Goal: Task Accomplishment & Management: Manage account settings

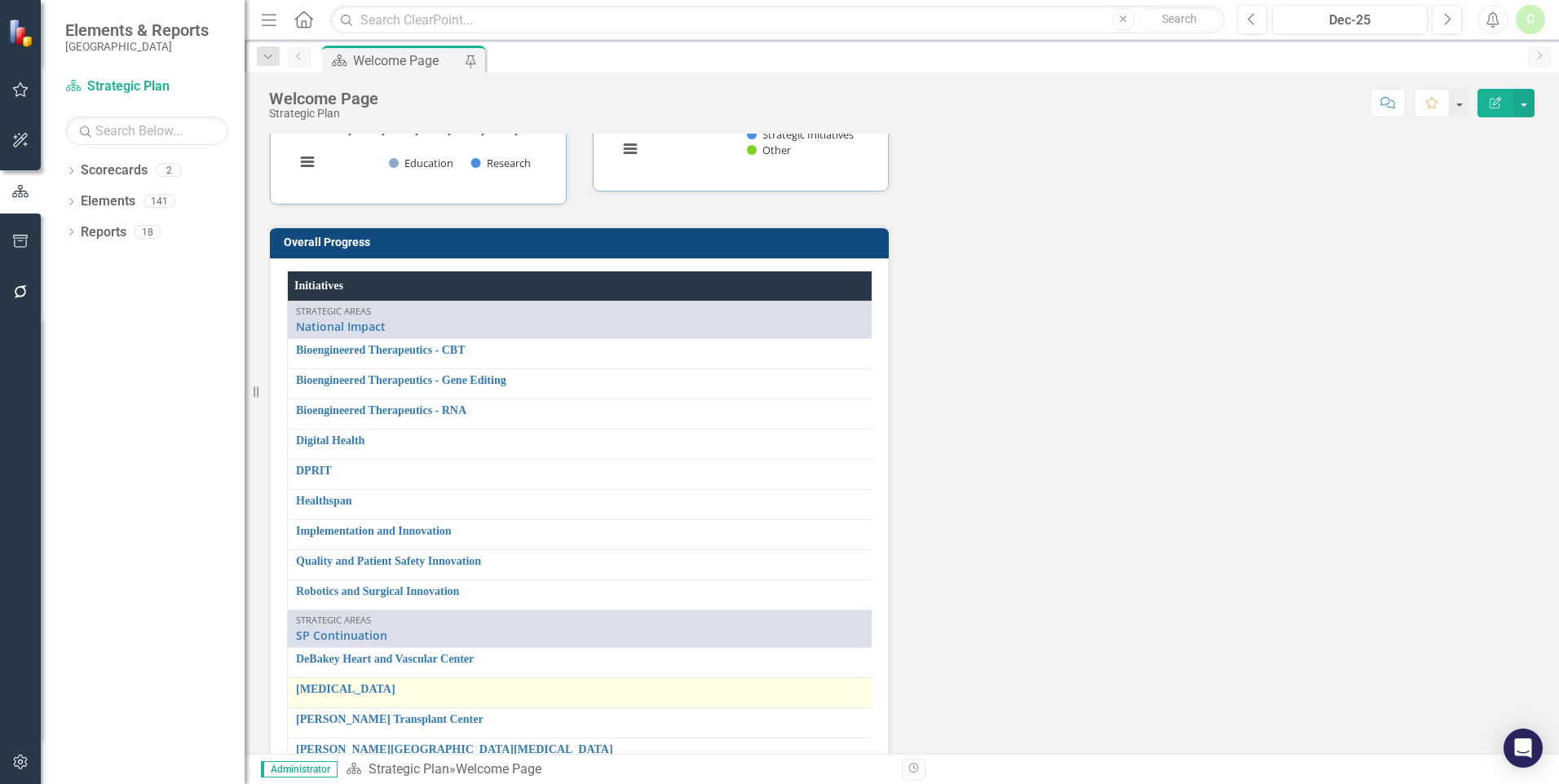
scroll to position [2409, 0]
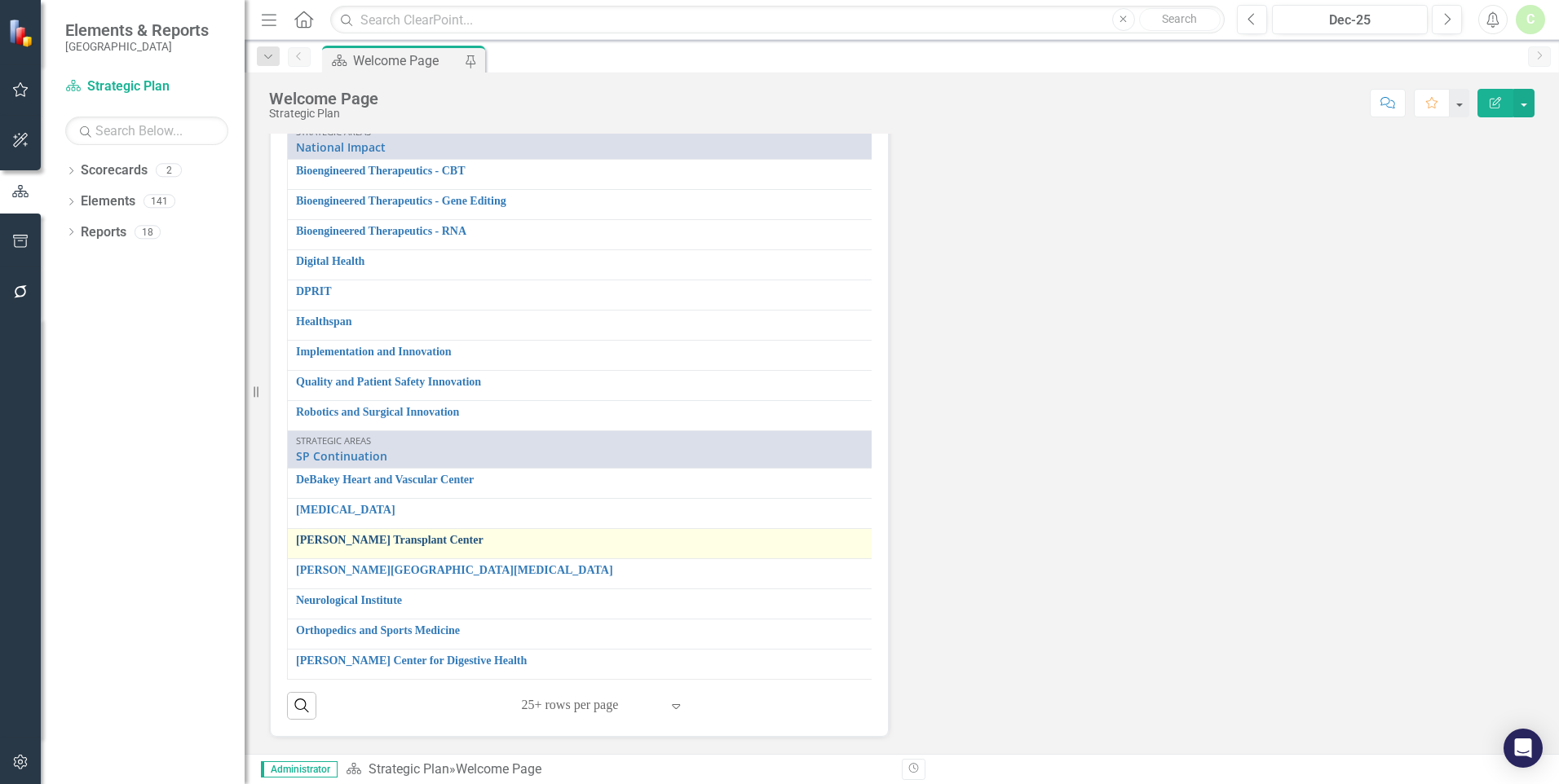
click at [347, 536] on link "[PERSON_NAME] Transplant Center" at bounding box center [582, 540] width 572 height 12
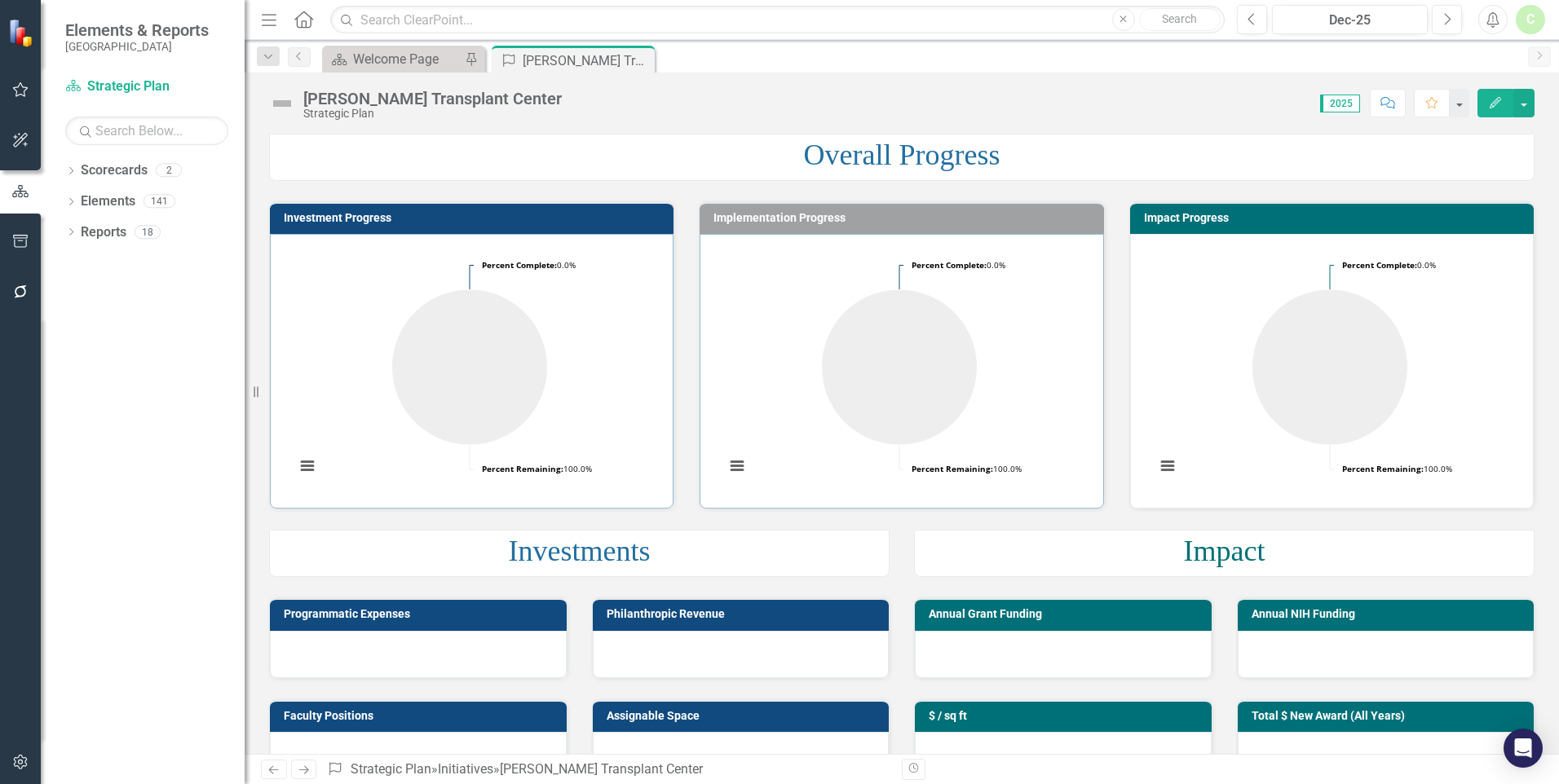
scroll to position [346, 0]
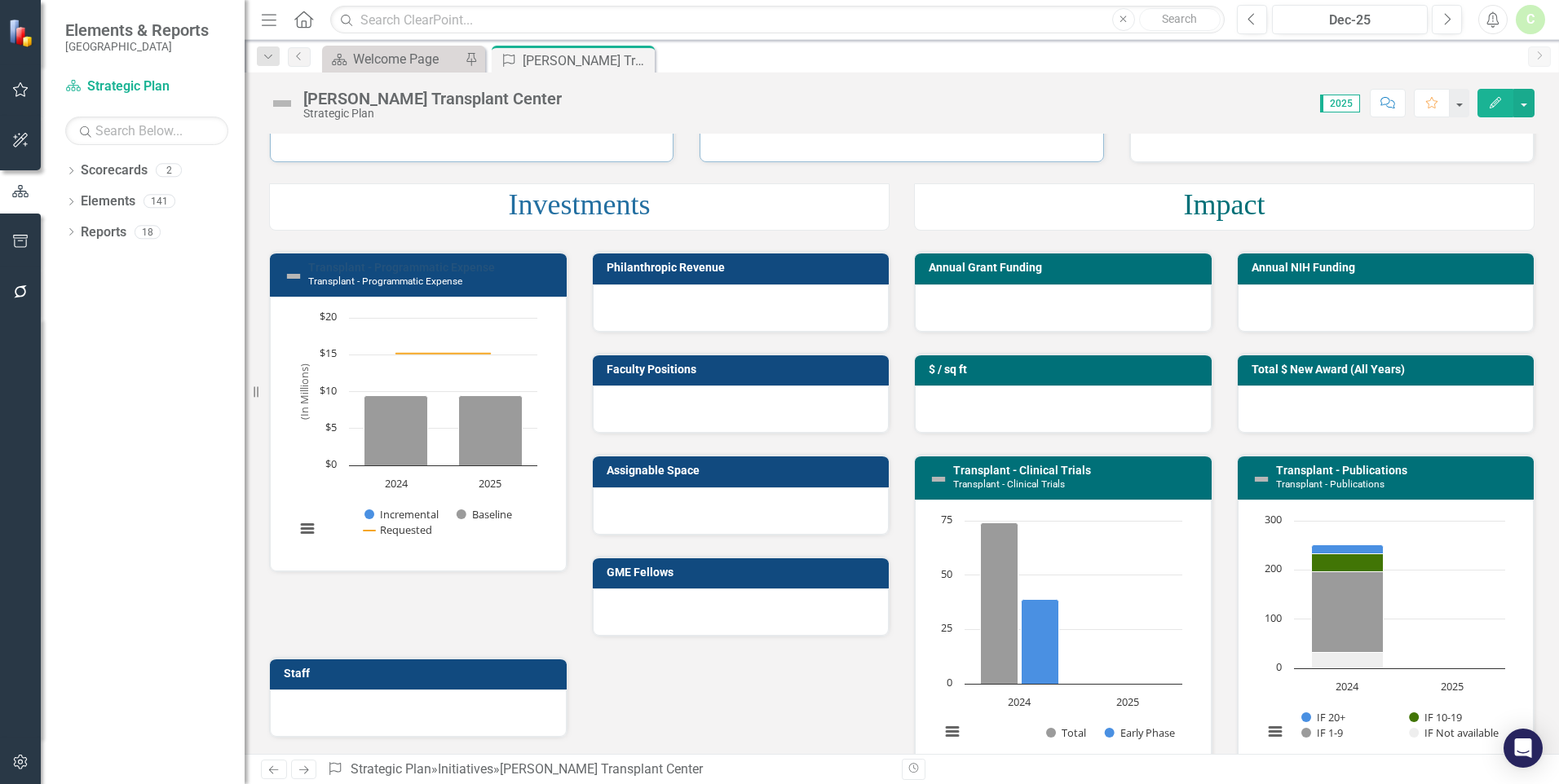
click at [339, 269] on link "Transplant - Programmatic Expense" at bounding box center [401, 267] width 187 height 13
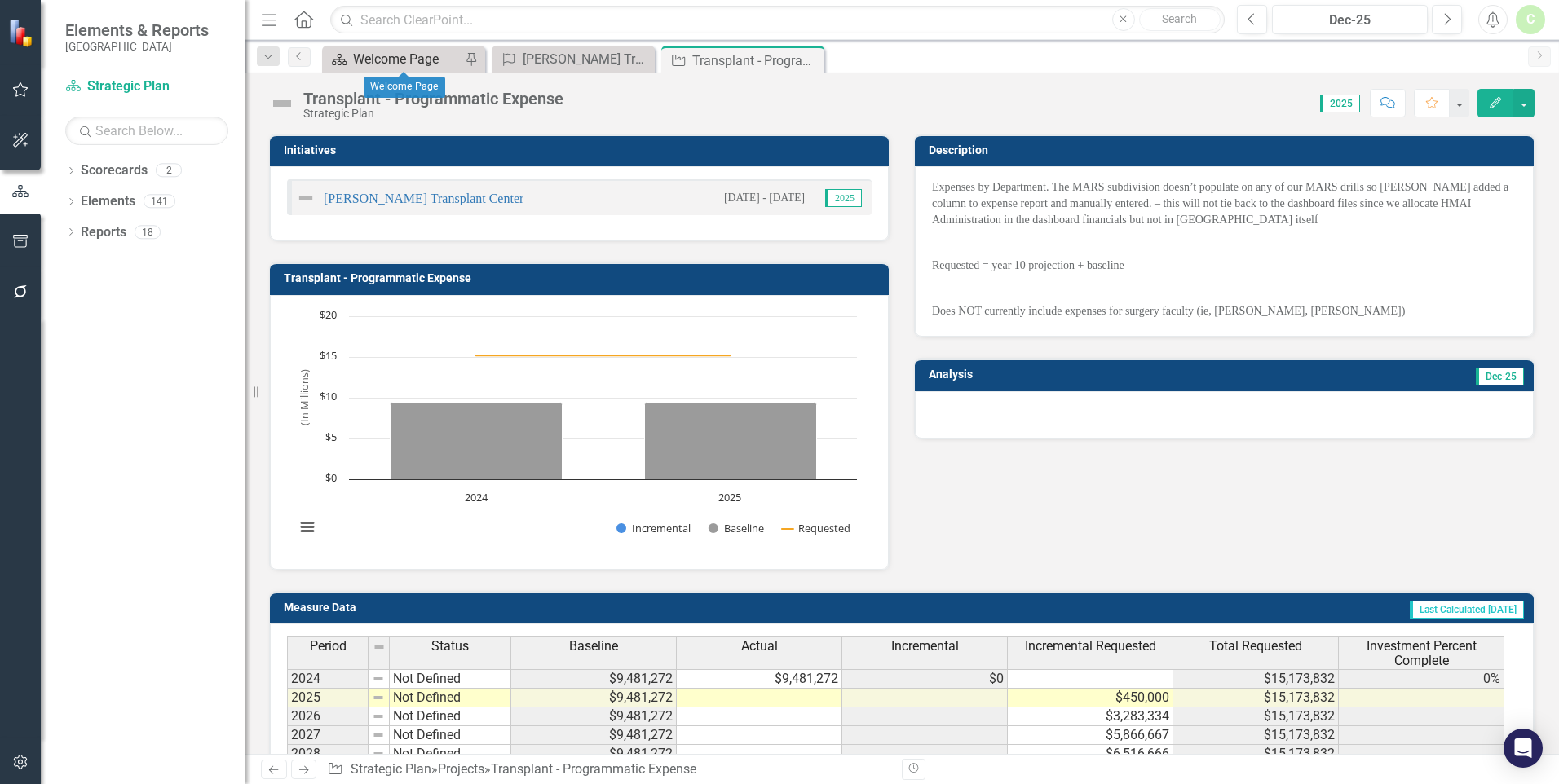
click at [352, 57] on link "Scorecard Welcome Page" at bounding box center [392, 59] width 134 height 21
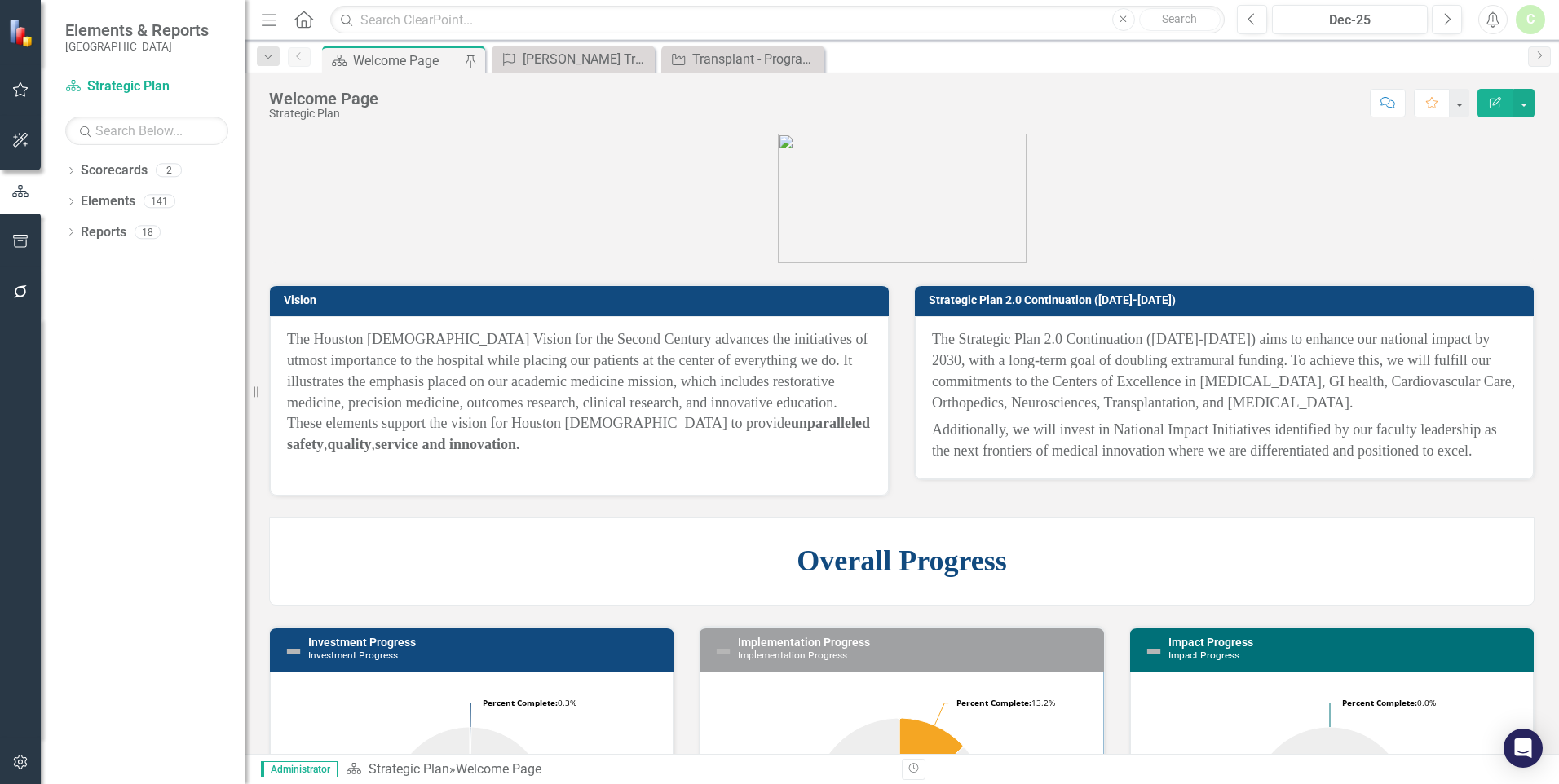
click at [389, 47] on div "Scorecard Welcome Page Pin" at bounding box center [403, 59] width 163 height 27
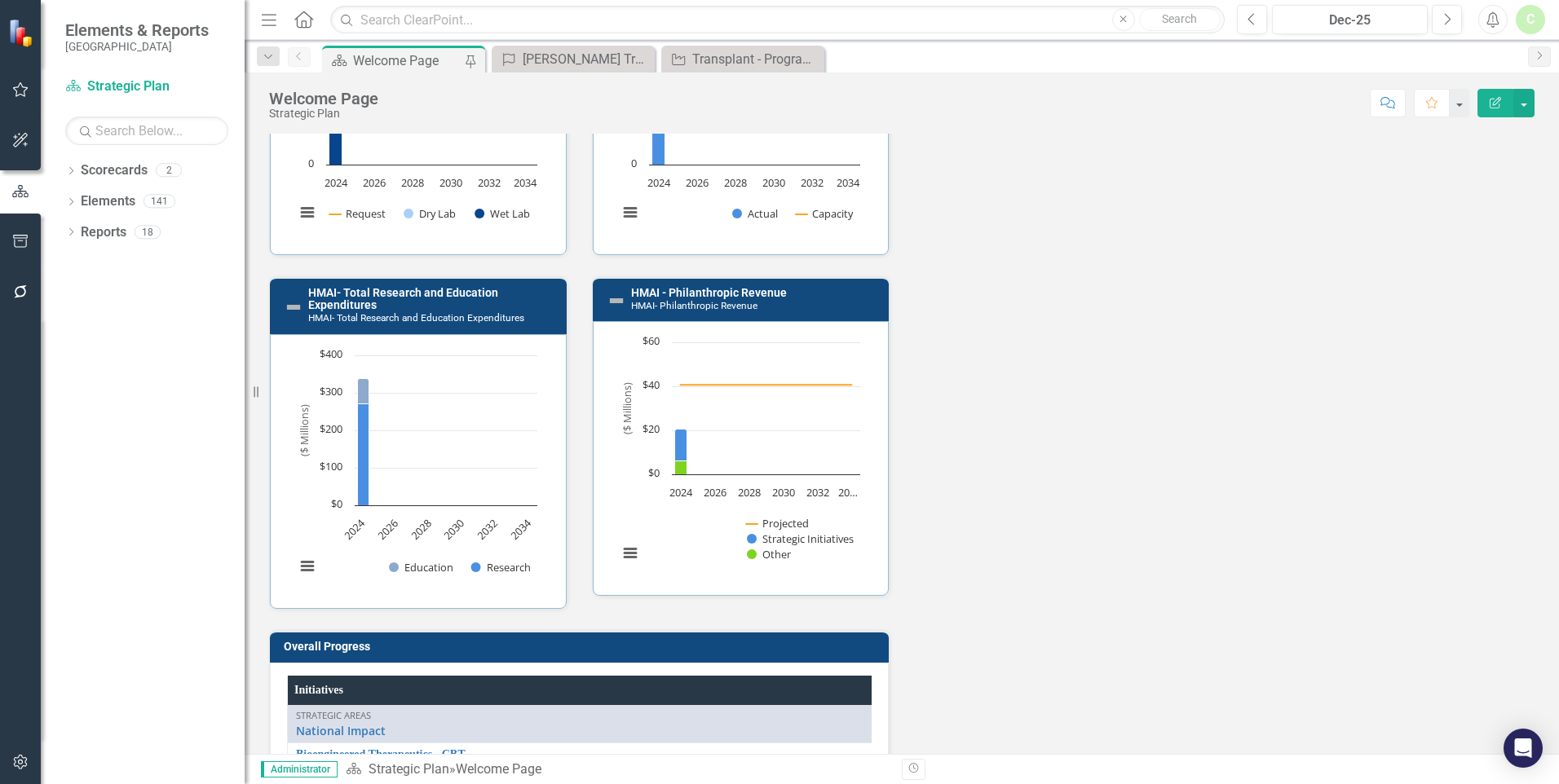
scroll to position [1792, 0]
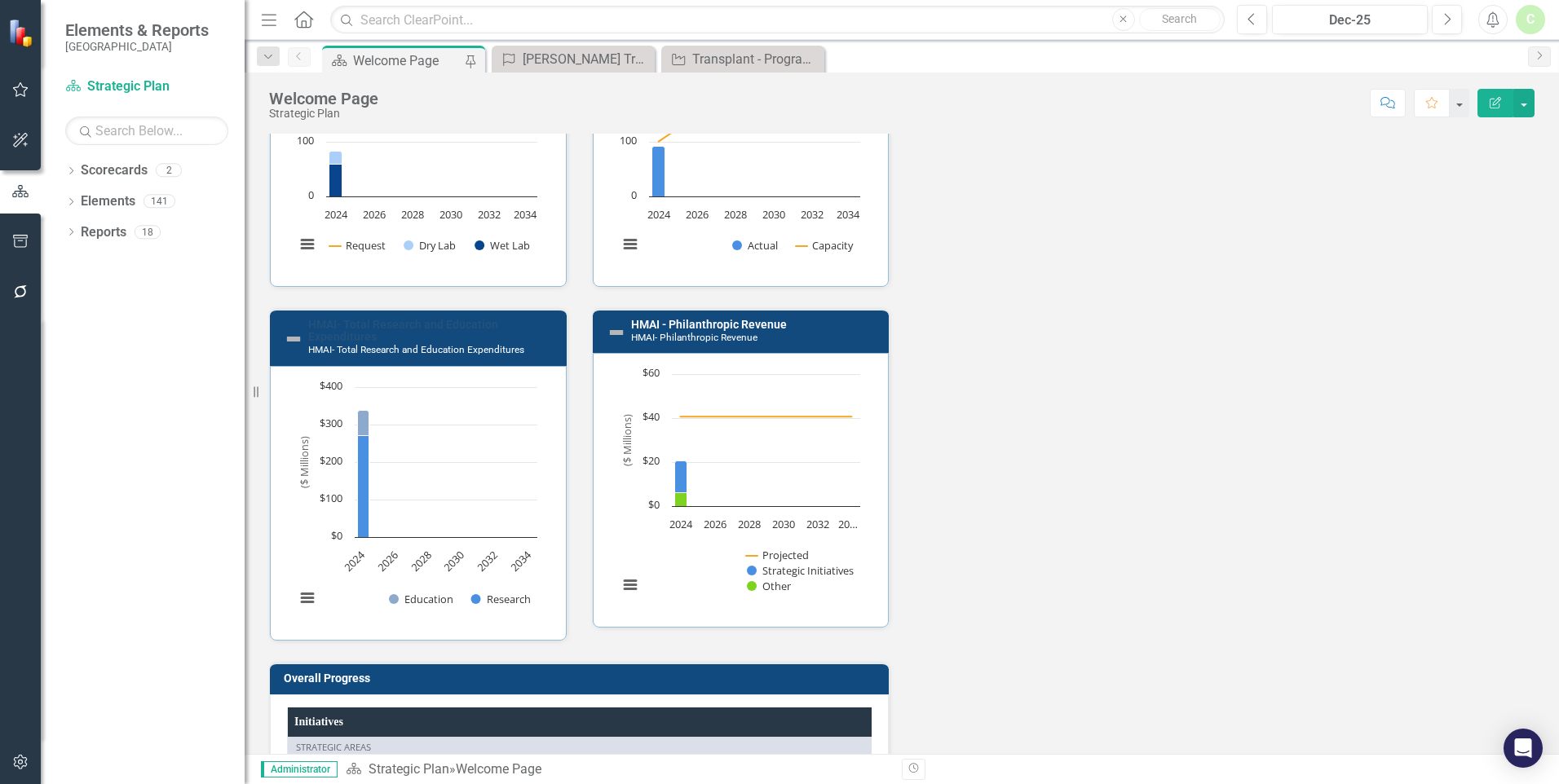
click at [416, 326] on link "HMAI- Total Research and Education Expenditures" at bounding box center [402, 329] width 190 height 25
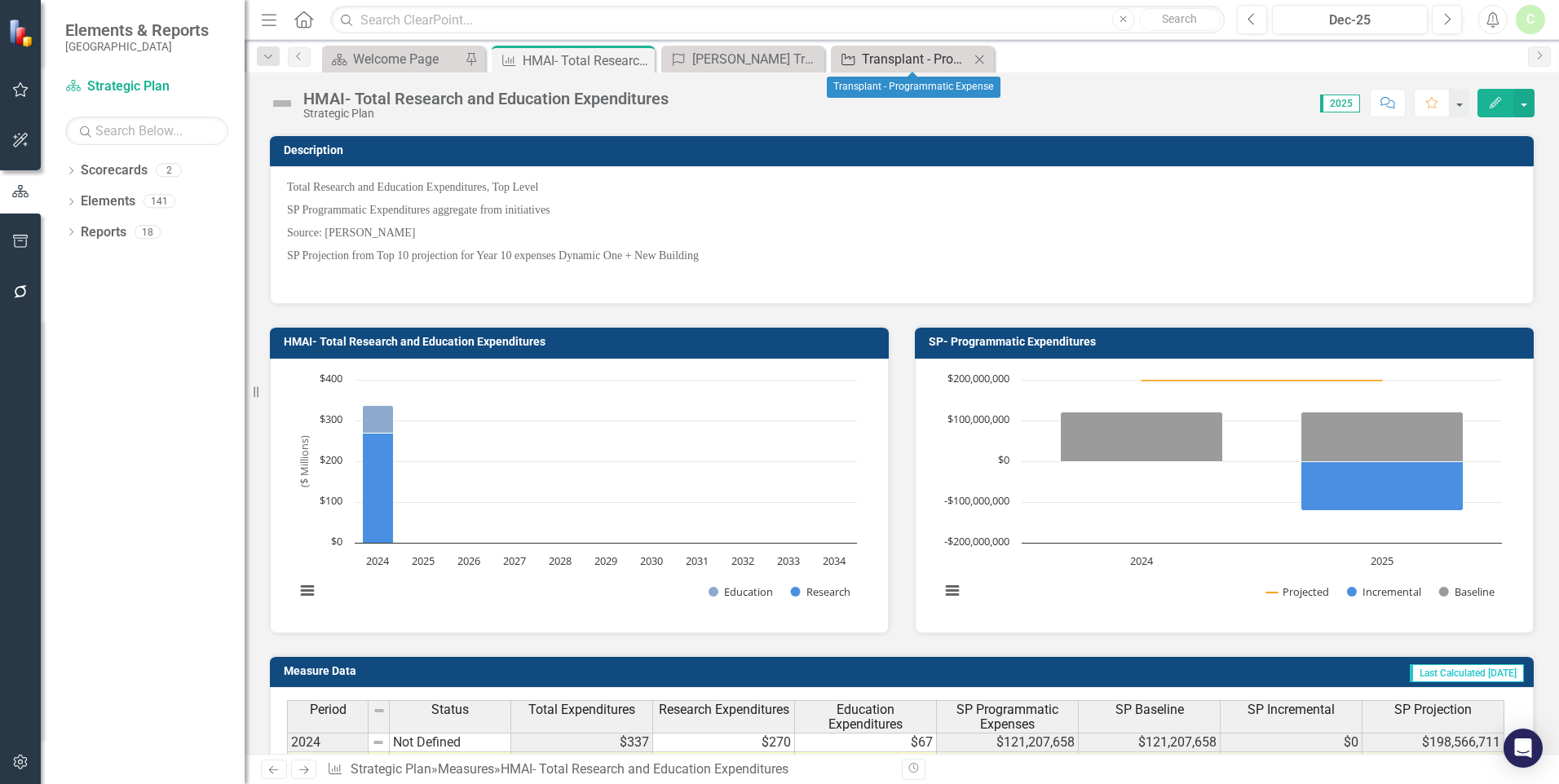
click at [904, 59] on div "Transplant - Programmatic Expense" at bounding box center [916, 59] width 107 height 21
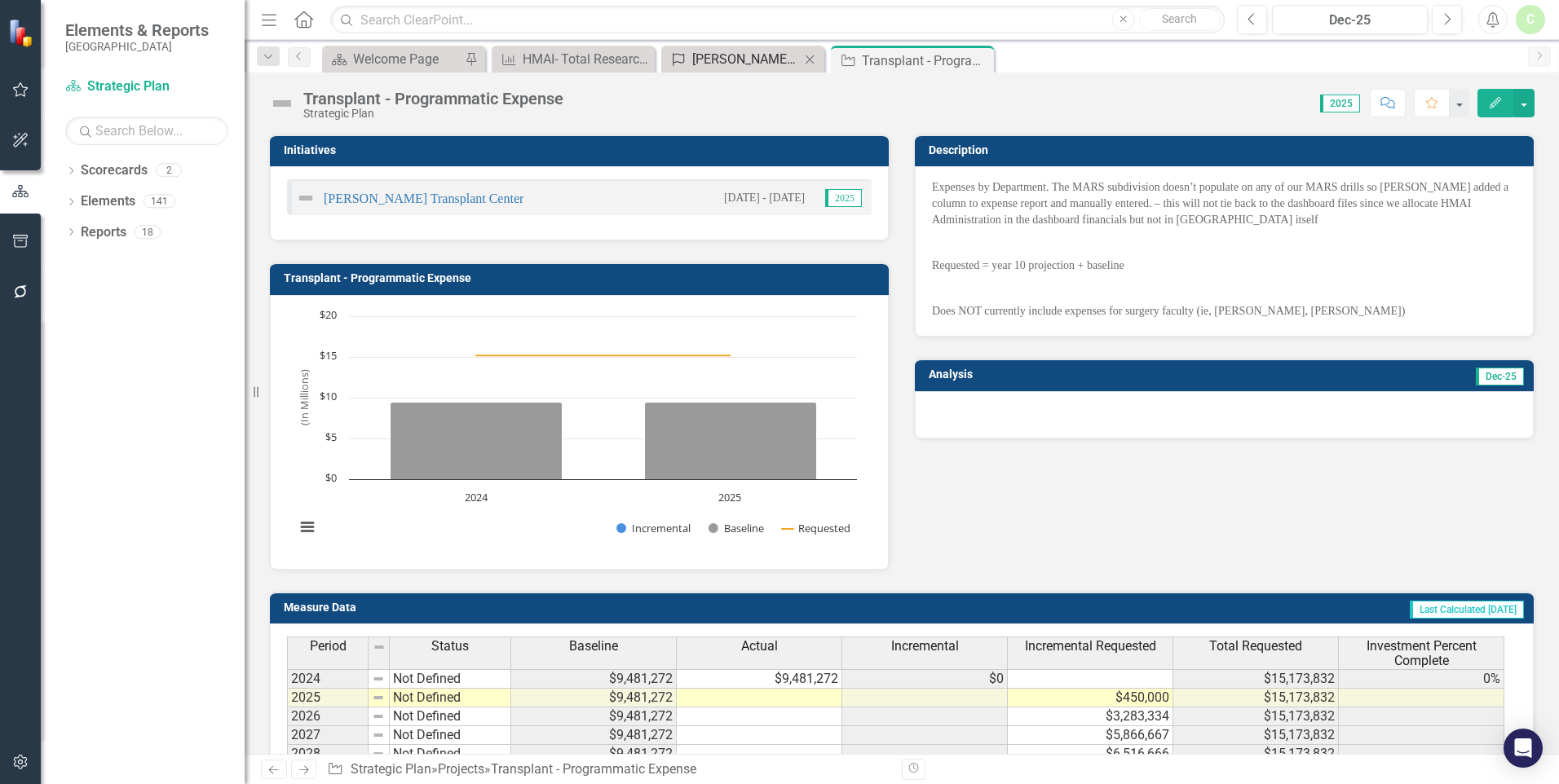
click at [758, 53] on div "[PERSON_NAME] Transplant Center" at bounding box center [746, 59] width 107 height 21
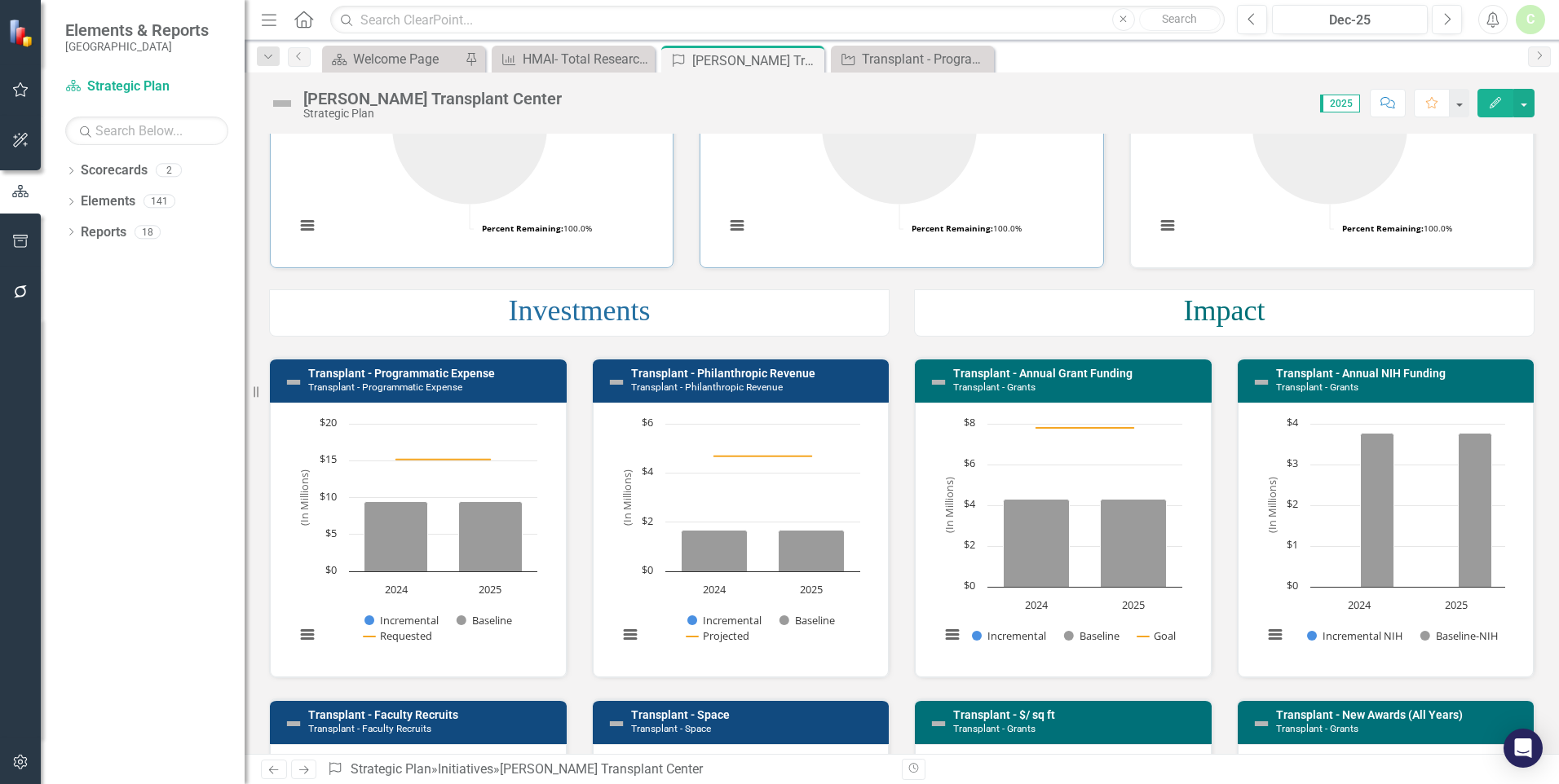
scroll to position [244, 0]
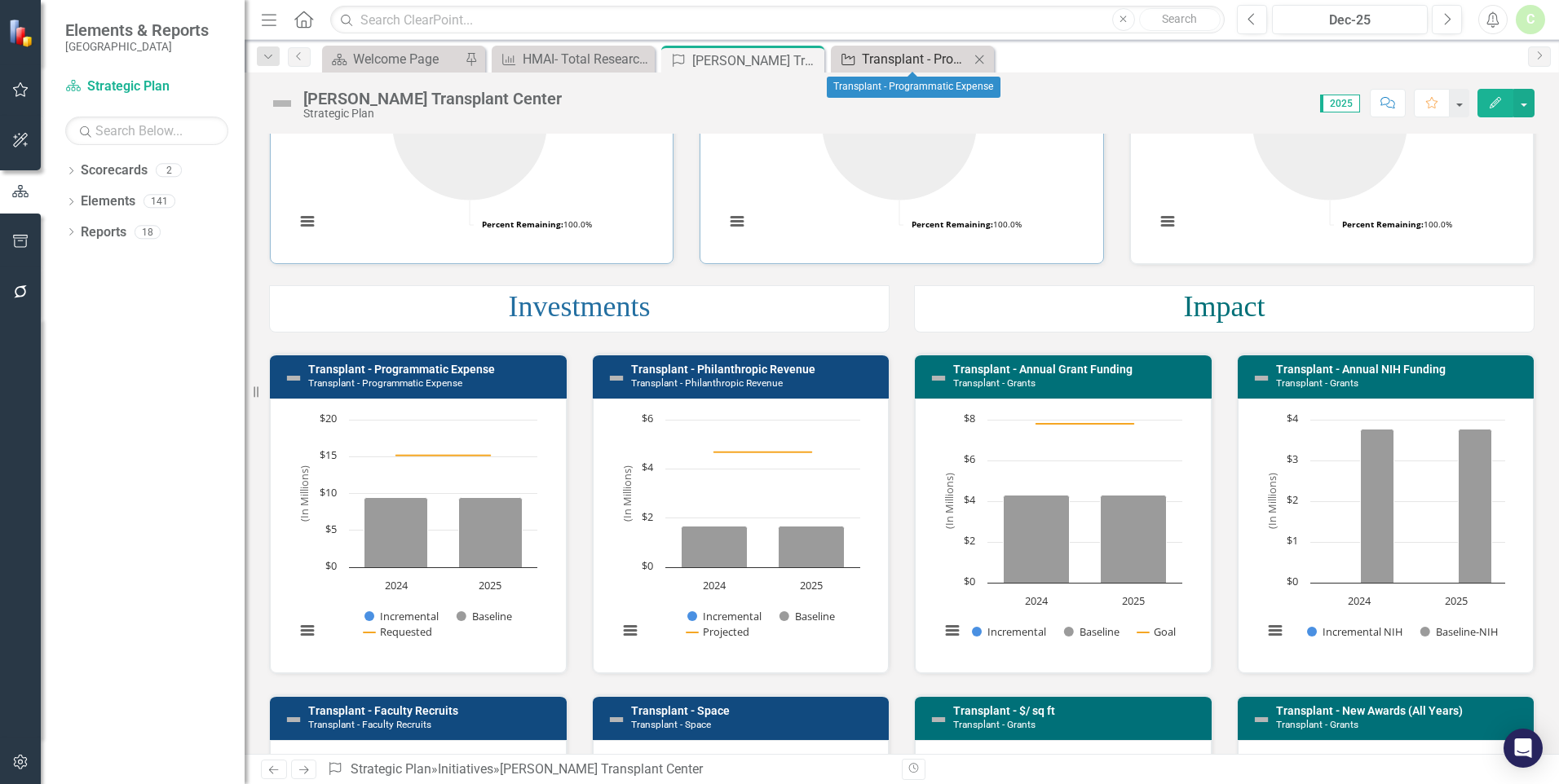
click at [894, 63] on div "Transplant - Programmatic Expense" at bounding box center [916, 59] width 107 height 21
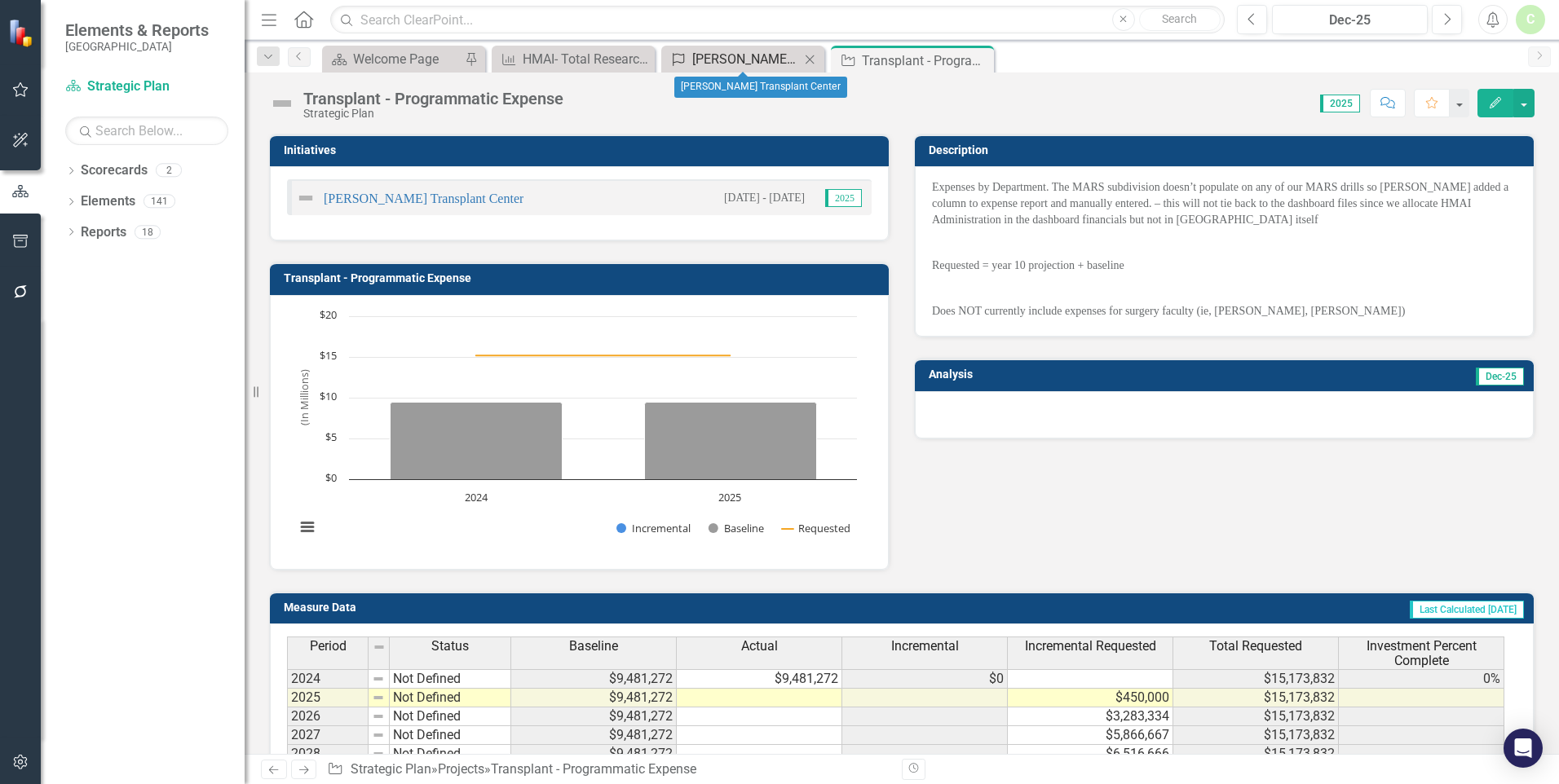
click at [768, 66] on div "[PERSON_NAME] Transplant Center" at bounding box center [746, 59] width 107 height 21
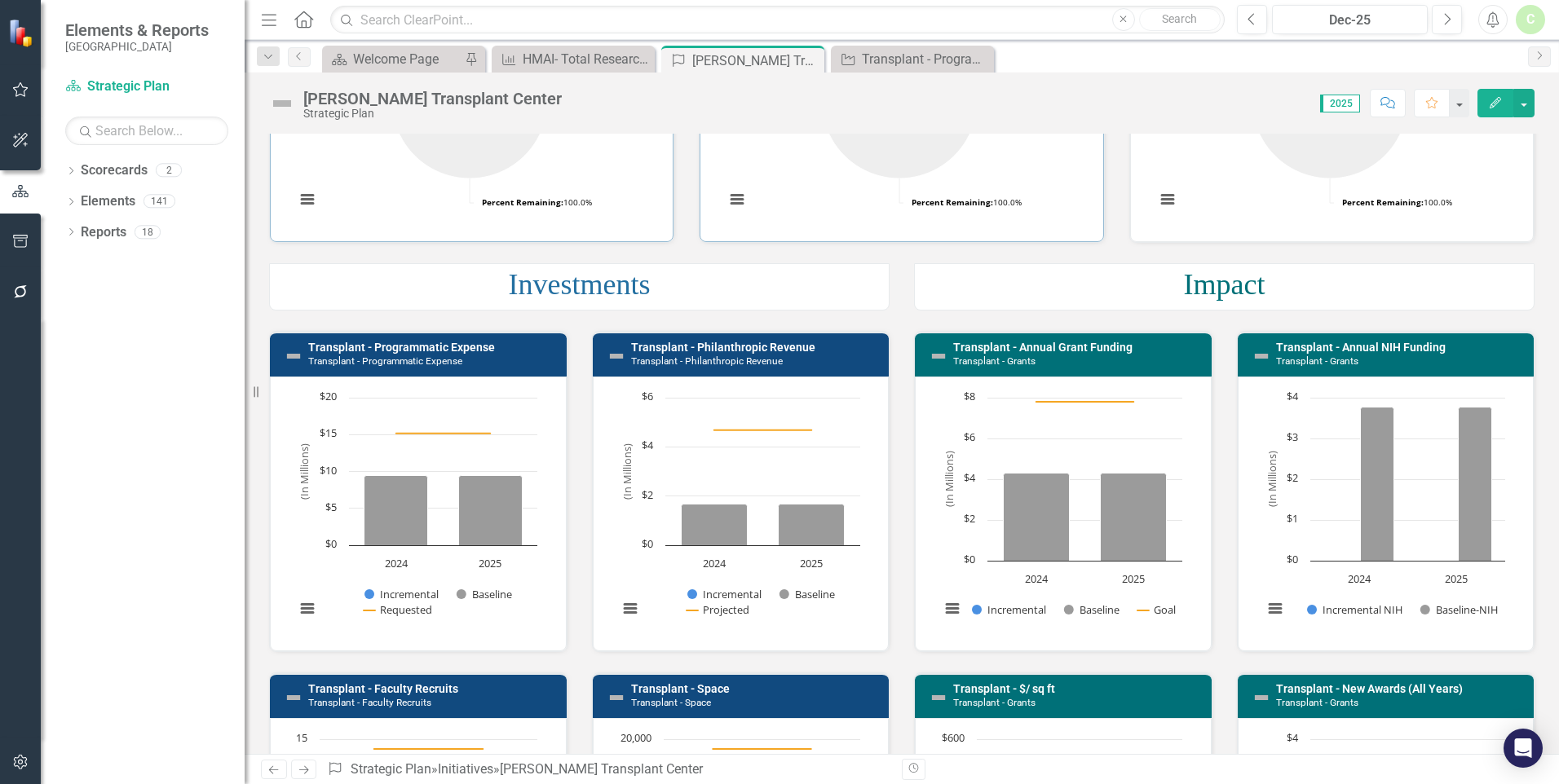
scroll to position [326, 0]
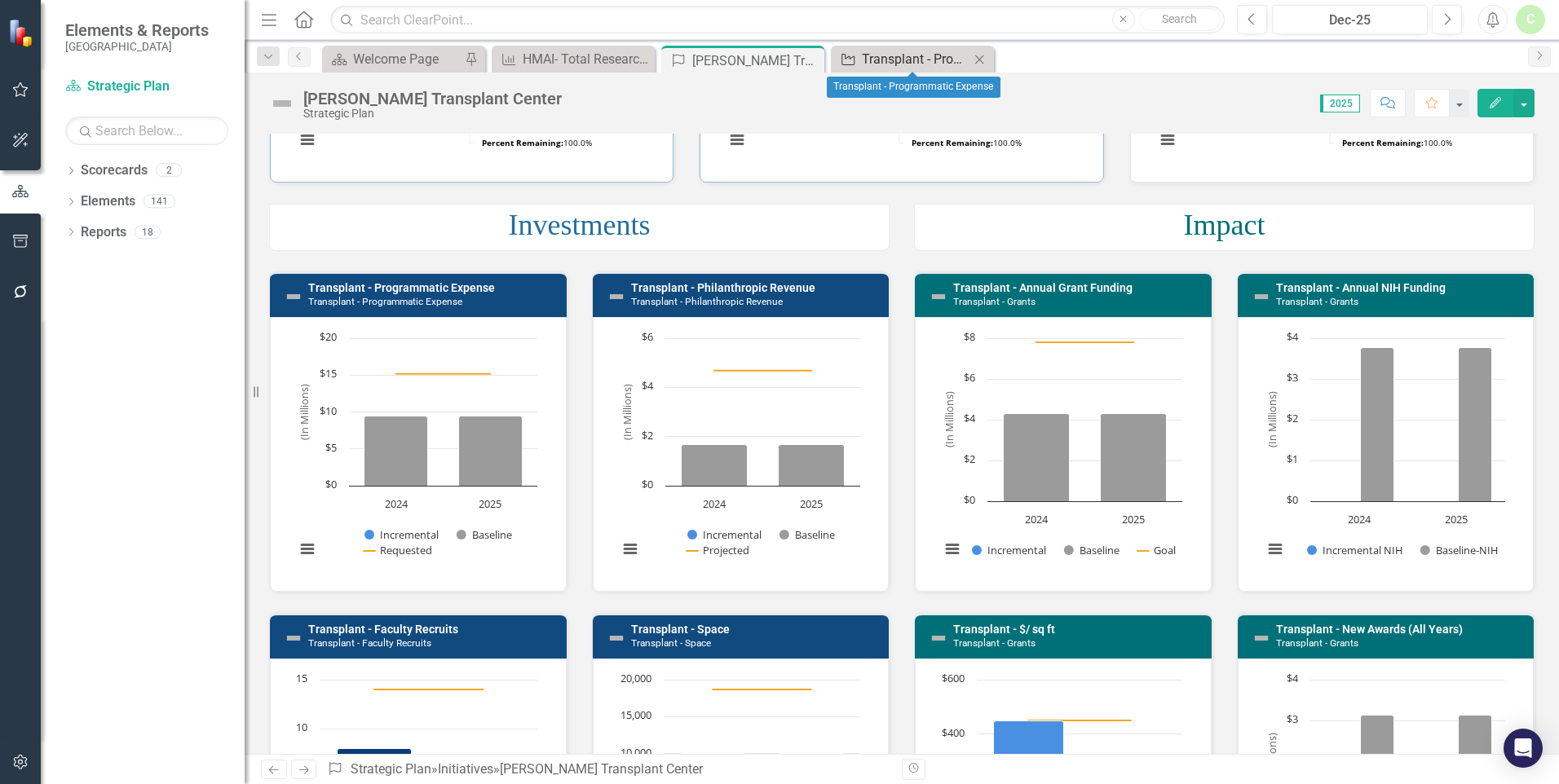
click at [909, 53] on div "Transplant - Programmatic Expense" at bounding box center [916, 59] width 107 height 21
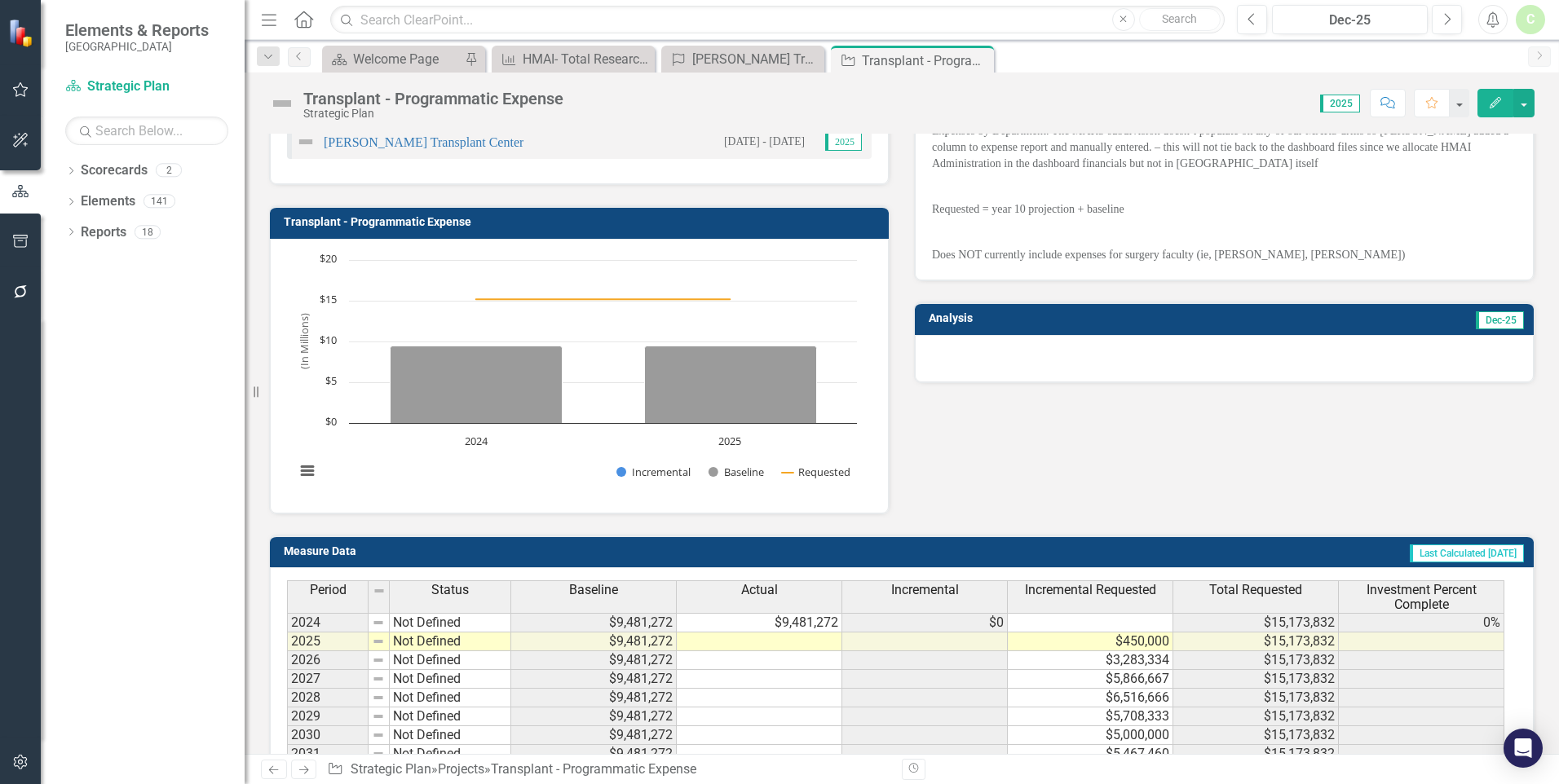
scroll to position [81, 0]
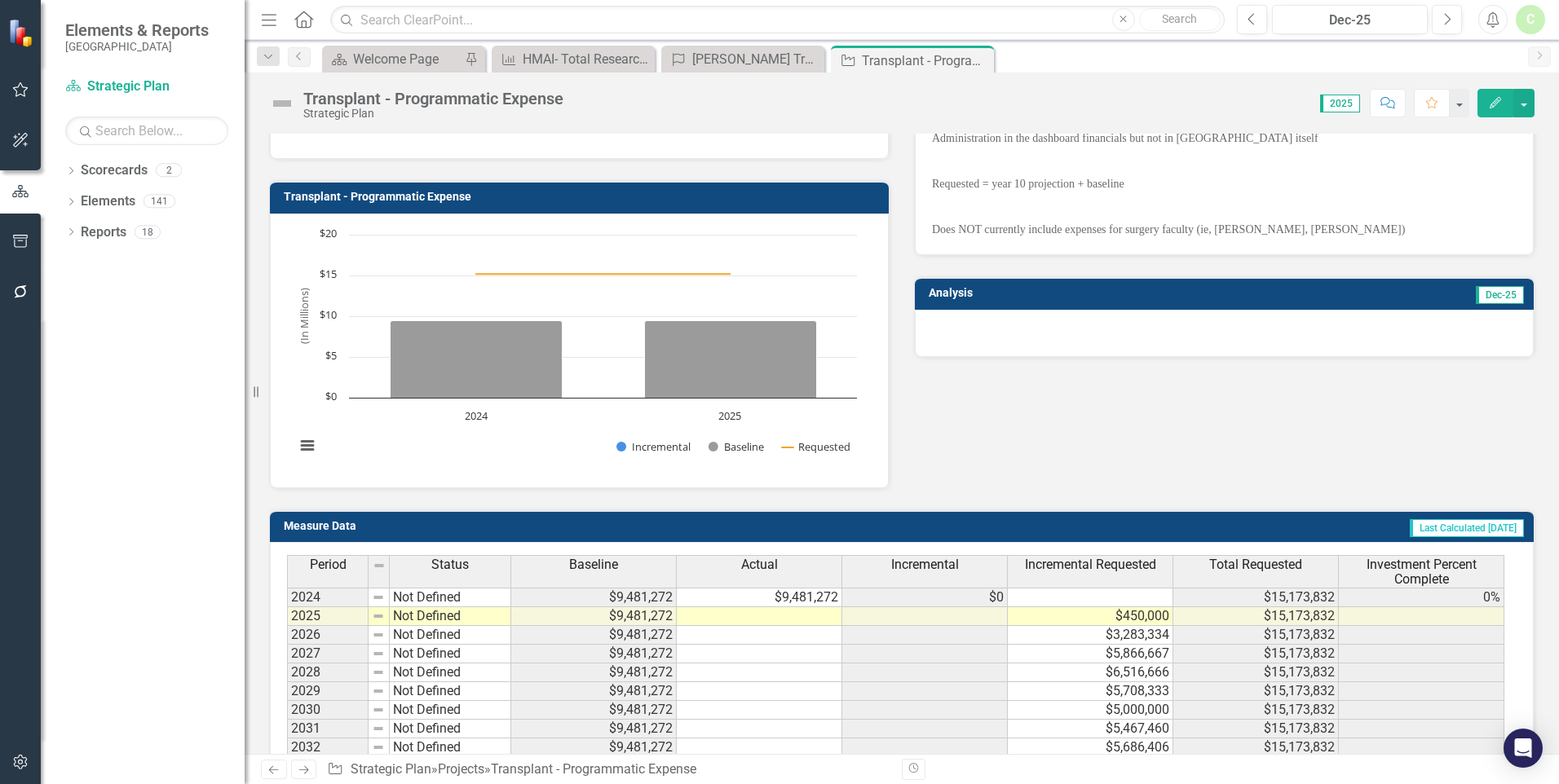
click at [817, 621] on td at bounding box center [759, 616] width 166 height 19
click at [1226, 467] on div "Initiatives [PERSON_NAME] Transplant Center [DATE] - [DATE] 2025 Transplant - P…" at bounding box center [902, 260] width 1290 height 457
click at [595, 52] on div "HMAI- Total Research and Education Expenditures" at bounding box center [576, 59] width 107 height 21
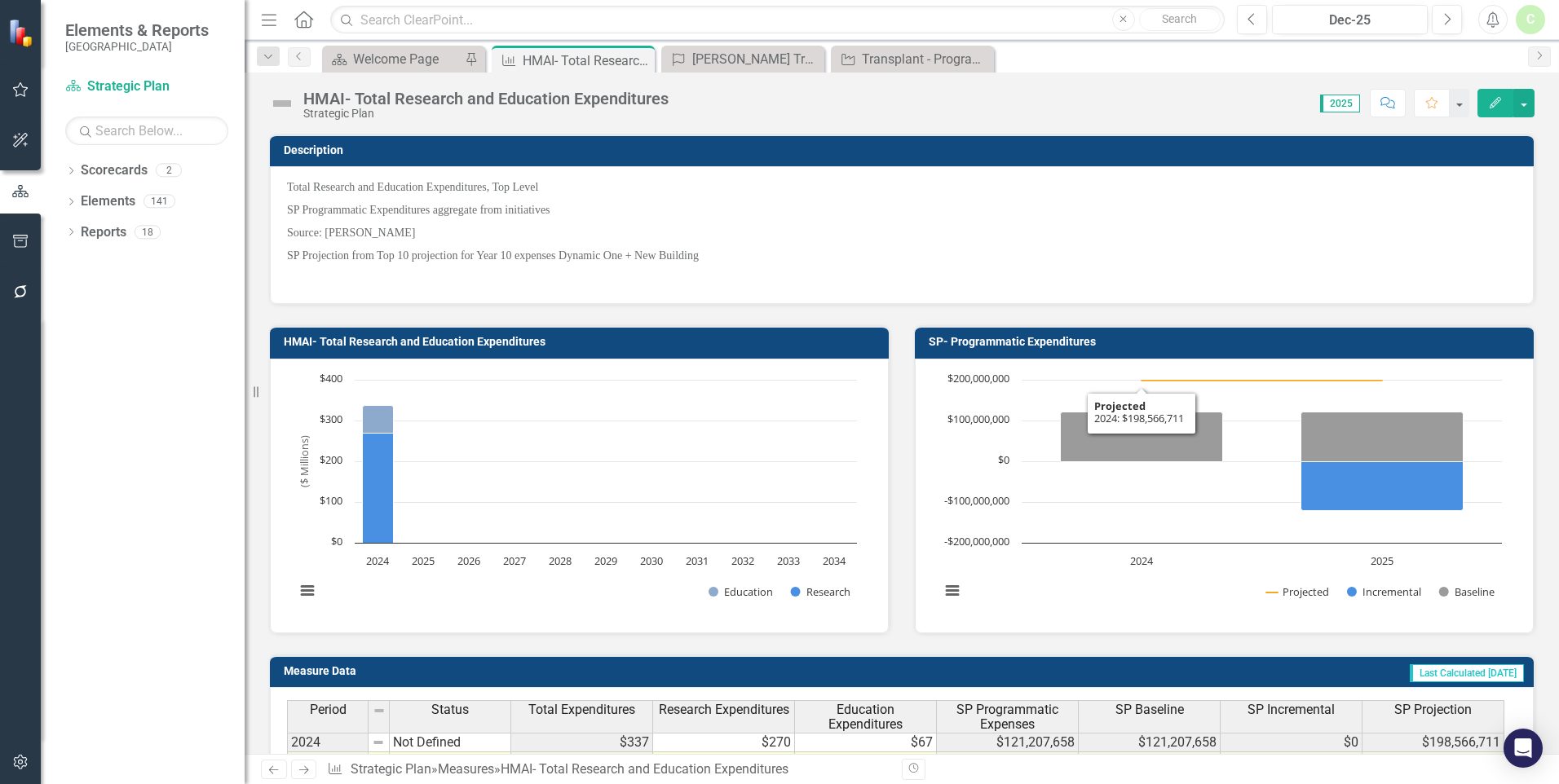
click at [1069, 224] on p "Source: [PERSON_NAME]" at bounding box center [902, 232] width 1229 height 23
click at [909, 60] on div "Transplant - Programmatic Expense" at bounding box center [916, 59] width 107 height 21
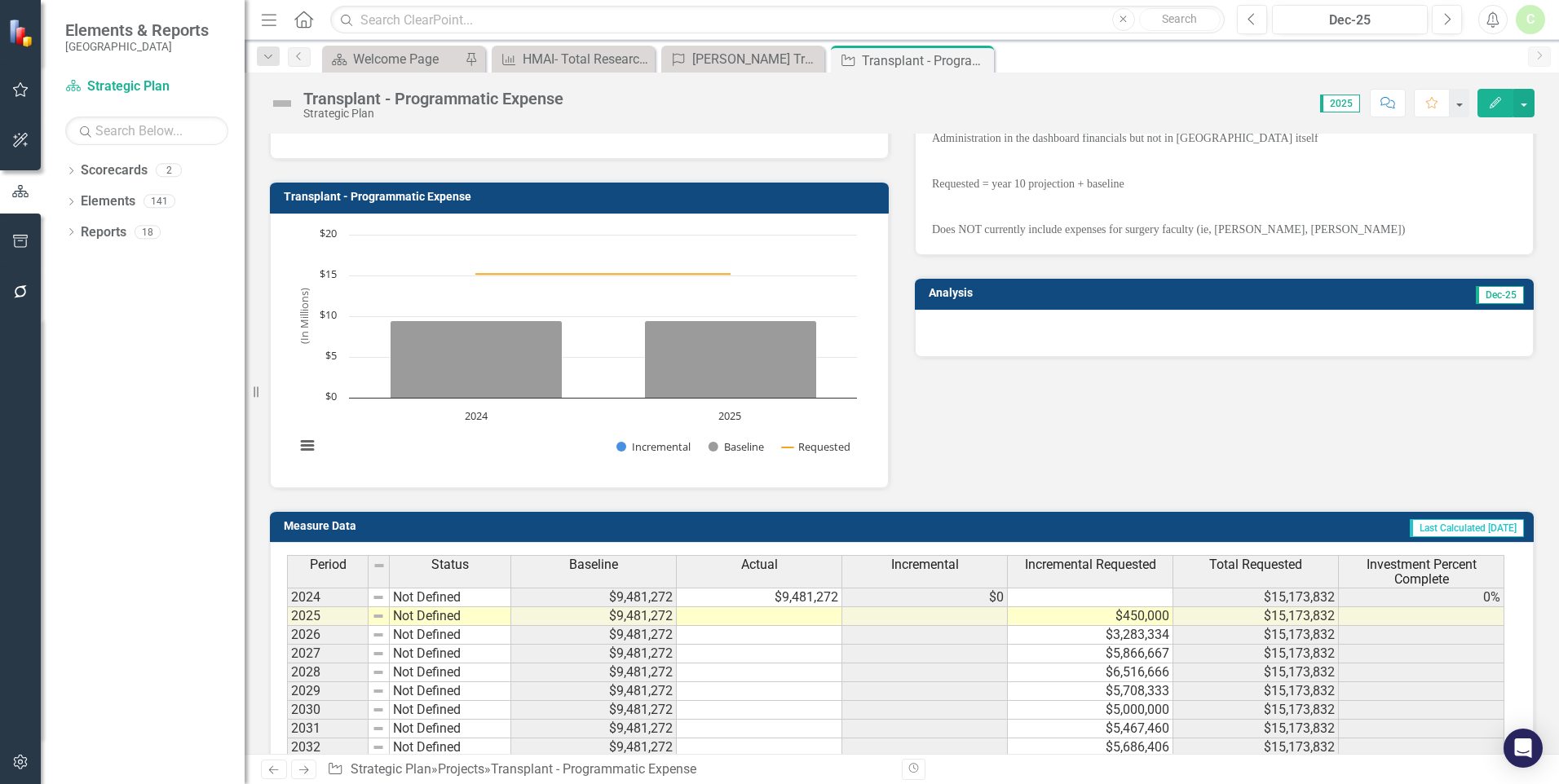
scroll to position [163, 0]
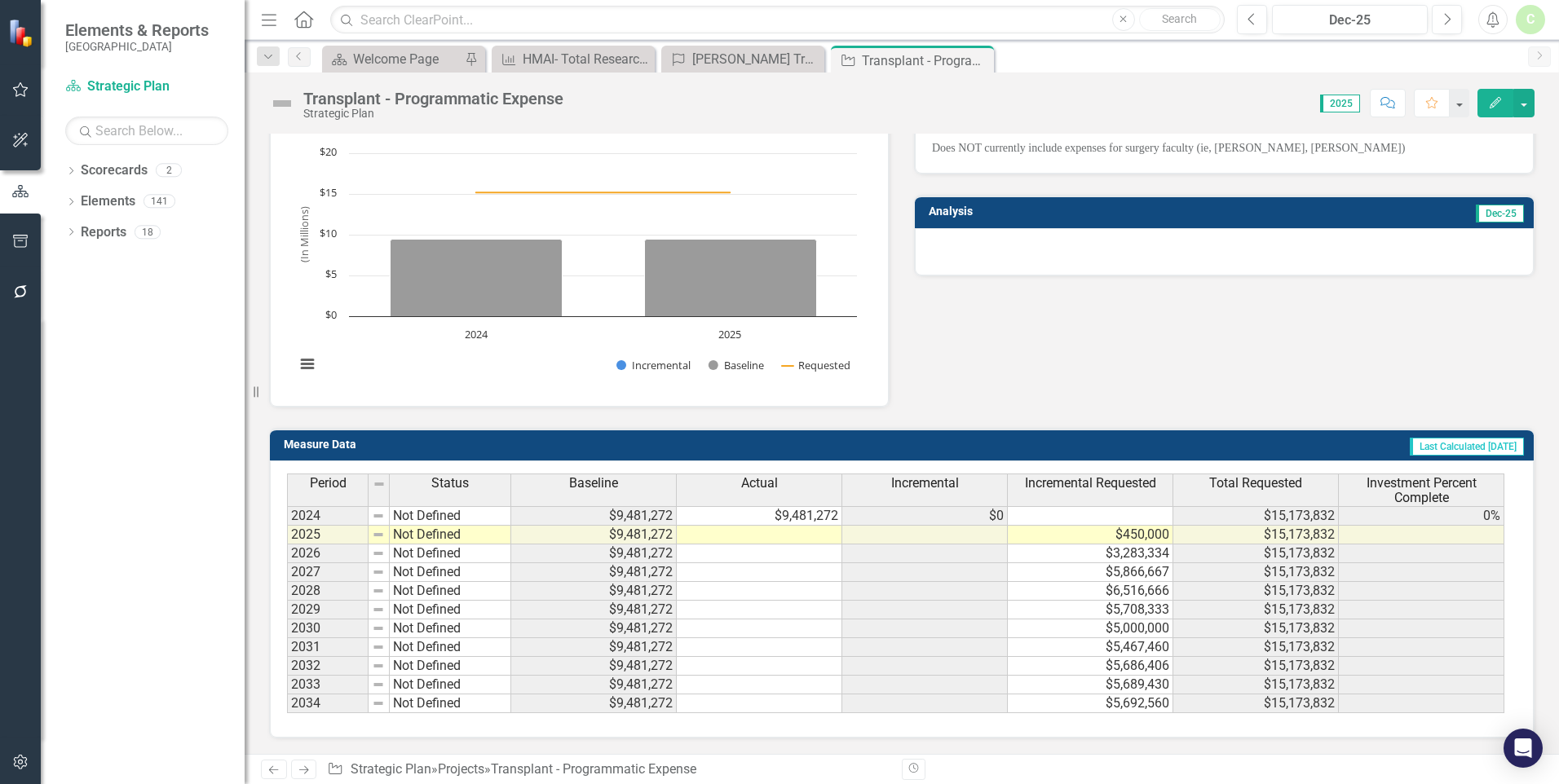
click at [287, 544] on div "Period Status Baseline Actual Incremental Incremental Requested Total Requested…" at bounding box center [287, 592] width 0 height 239
click at [785, 540] on td at bounding box center [759, 535] width 166 height 19
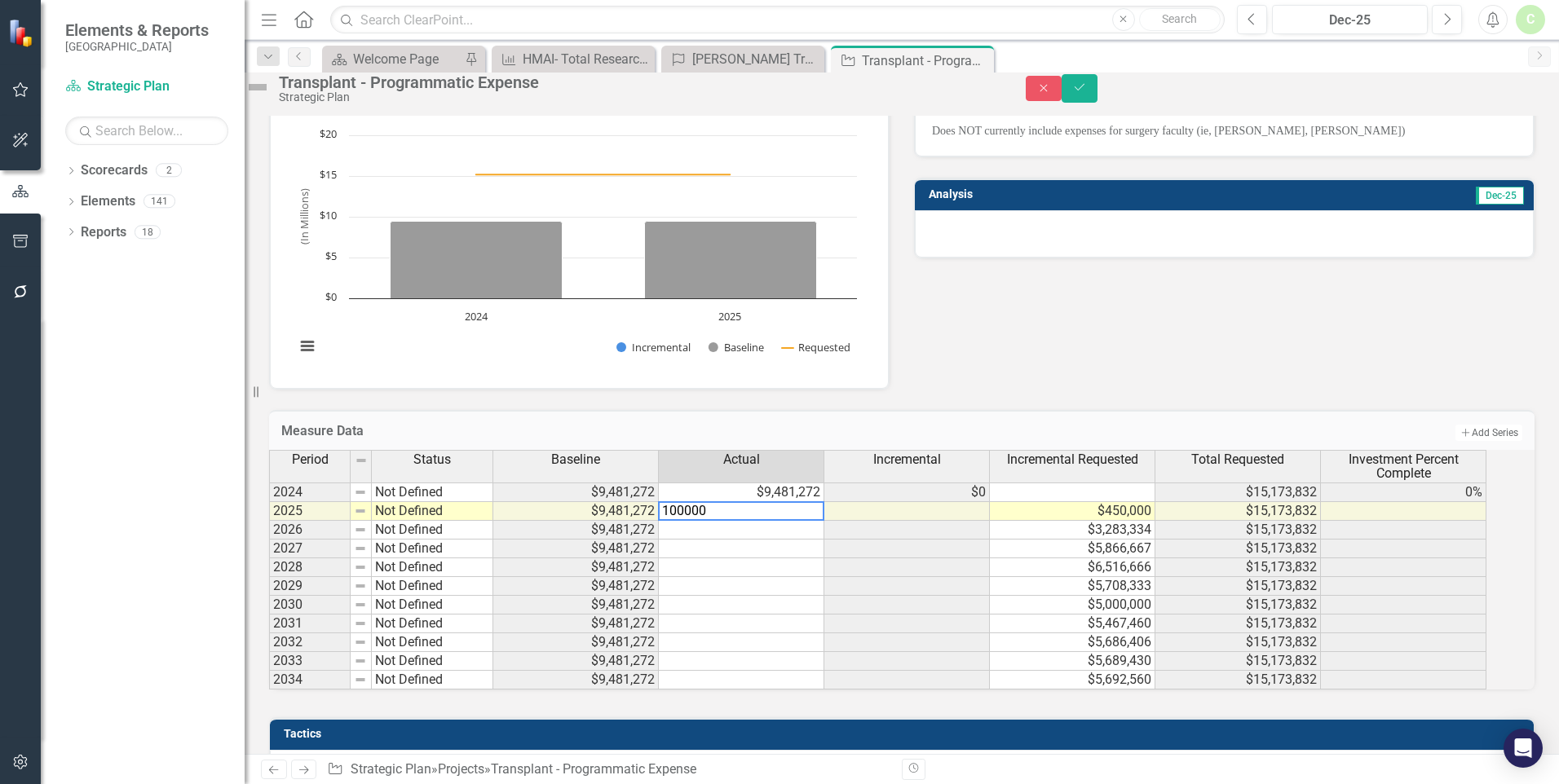
type textarea "1000000"
drag, startPoint x: 809, startPoint y: 545, endPoint x: 801, endPoint y: 544, distance: 8.1
click at [807, 521] on td "$1,000,000" at bounding box center [741, 511] width 166 height 19
click at [796, 521] on td "$1,000,000" at bounding box center [741, 511] width 166 height 19
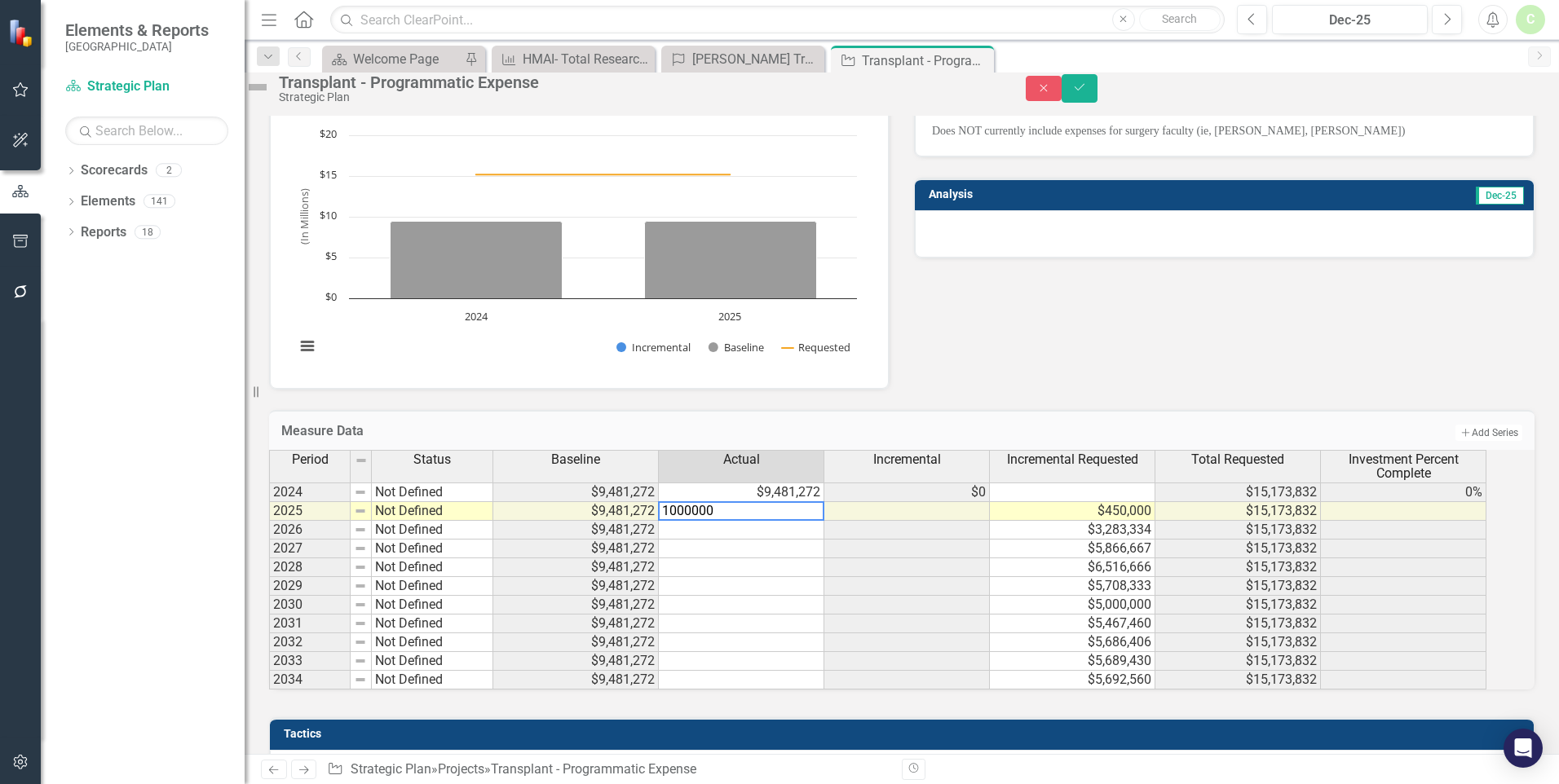
type textarea "10000000"
click at [1086, 90] on icon "Save" at bounding box center [1079, 86] width 15 height 11
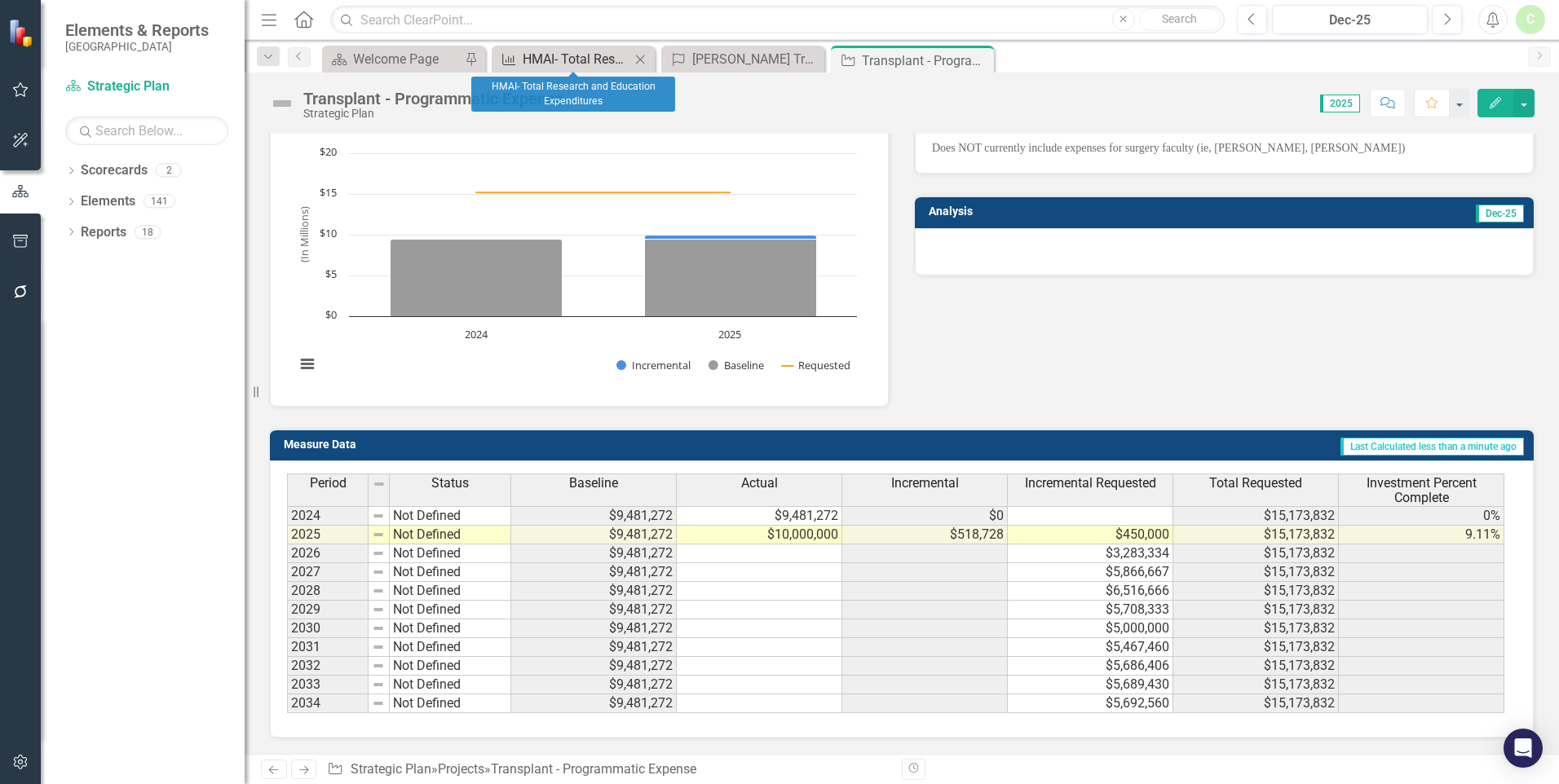
click at [564, 56] on div "HMAI- Total Research and Education Expenditures" at bounding box center [576, 59] width 107 height 21
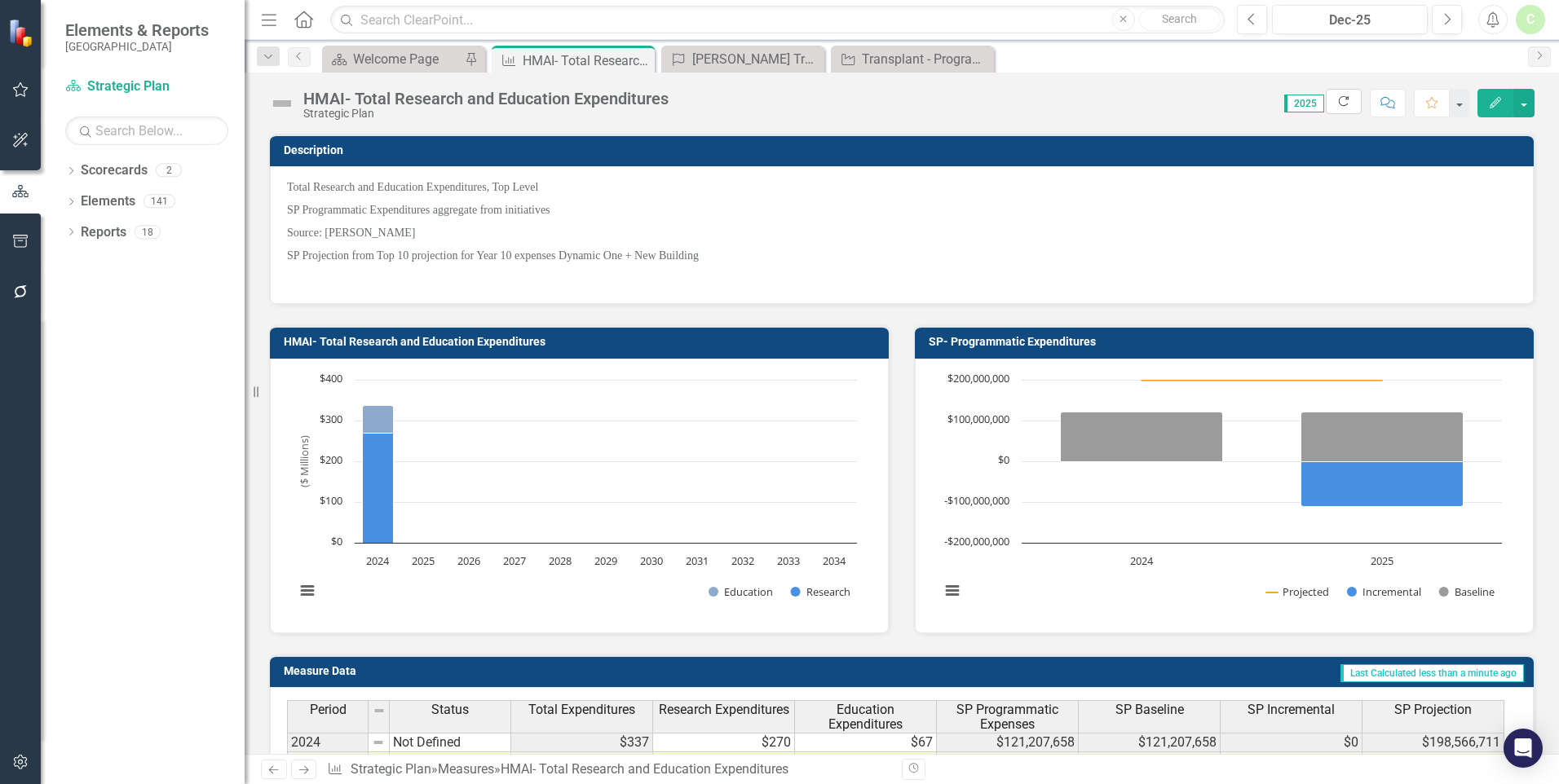
click at [1344, 93] on button "Refresh" at bounding box center [1344, 100] width 36 height 25
click at [865, 56] on div "Transplant - Programmatic Expense" at bounding box center [916, 59] width 107 height 21
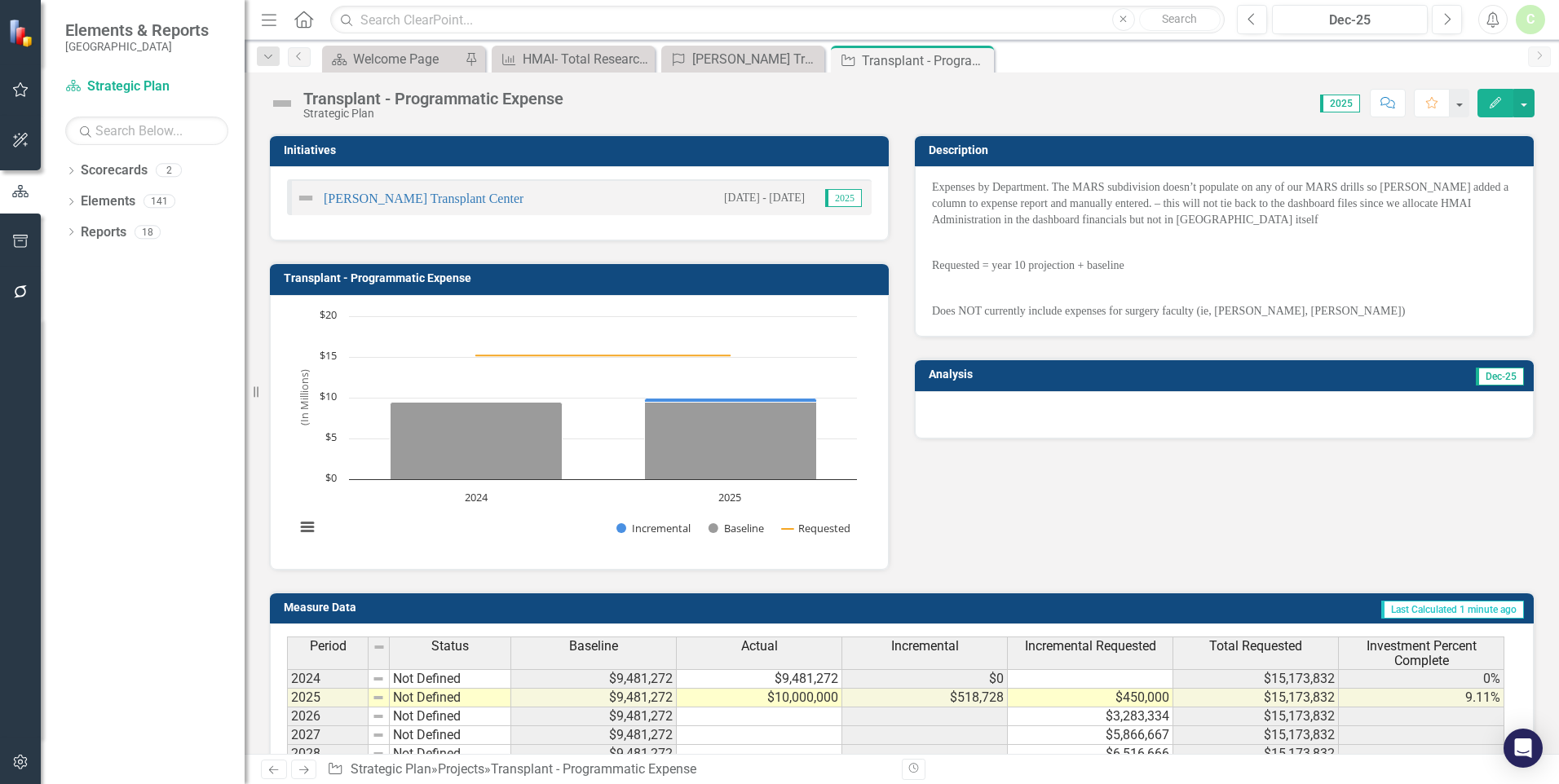
scroll to position [81, 0]
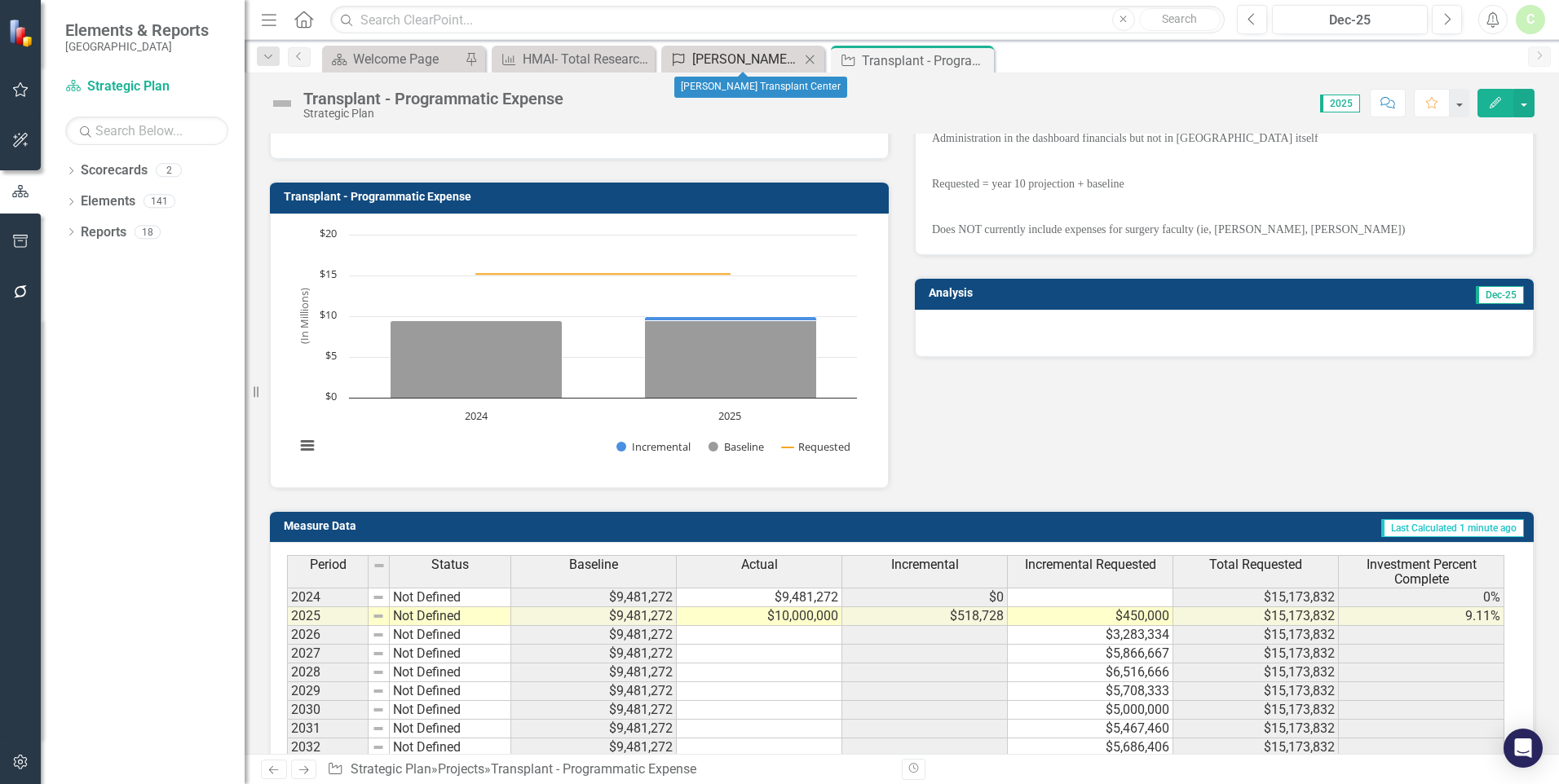
click at [721, 55] on div "[PERSON_NAME] Transplant Center" at bounding box center [746, 59] width 107 height 21
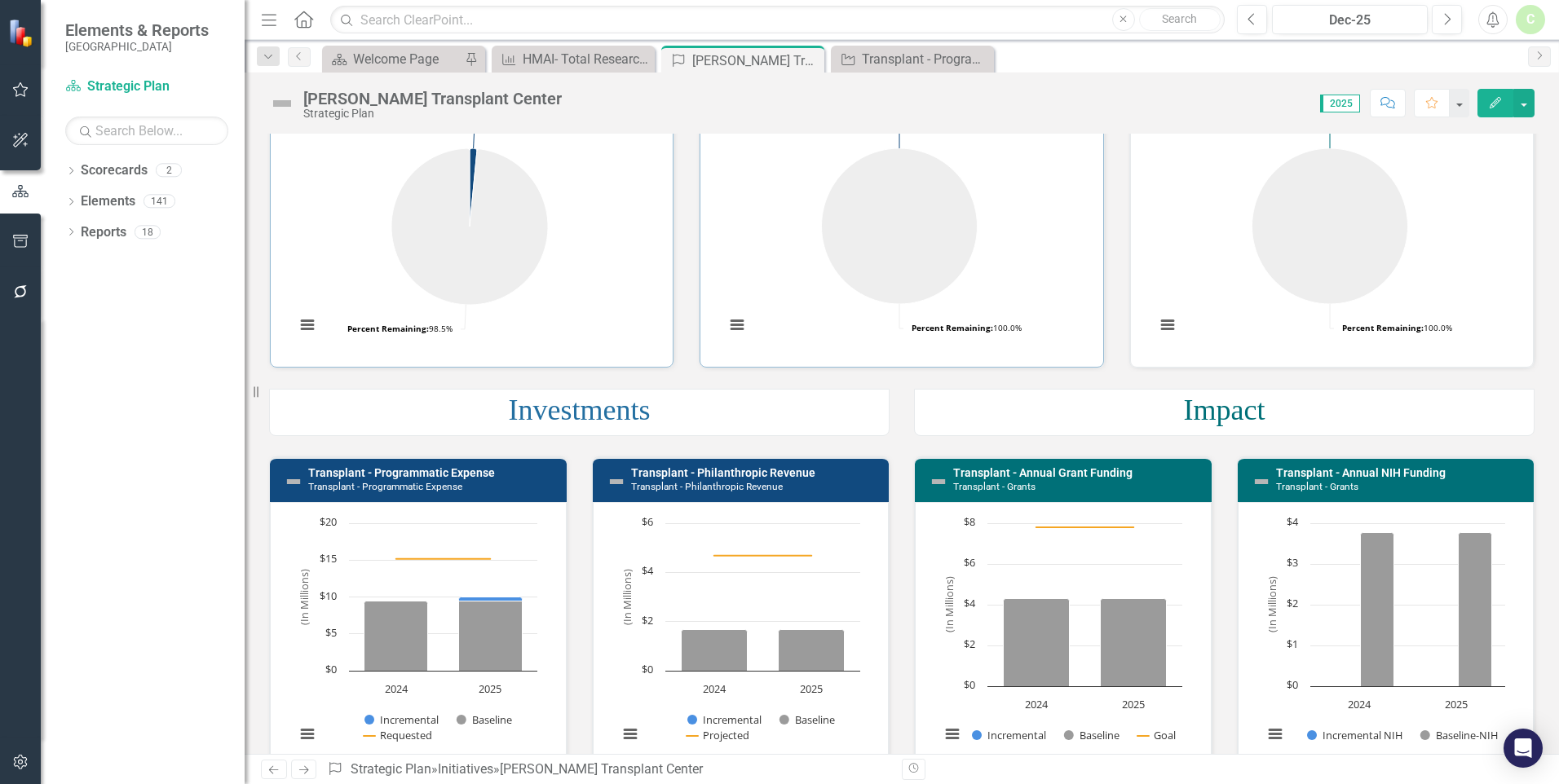
scroll to position [244, 0]
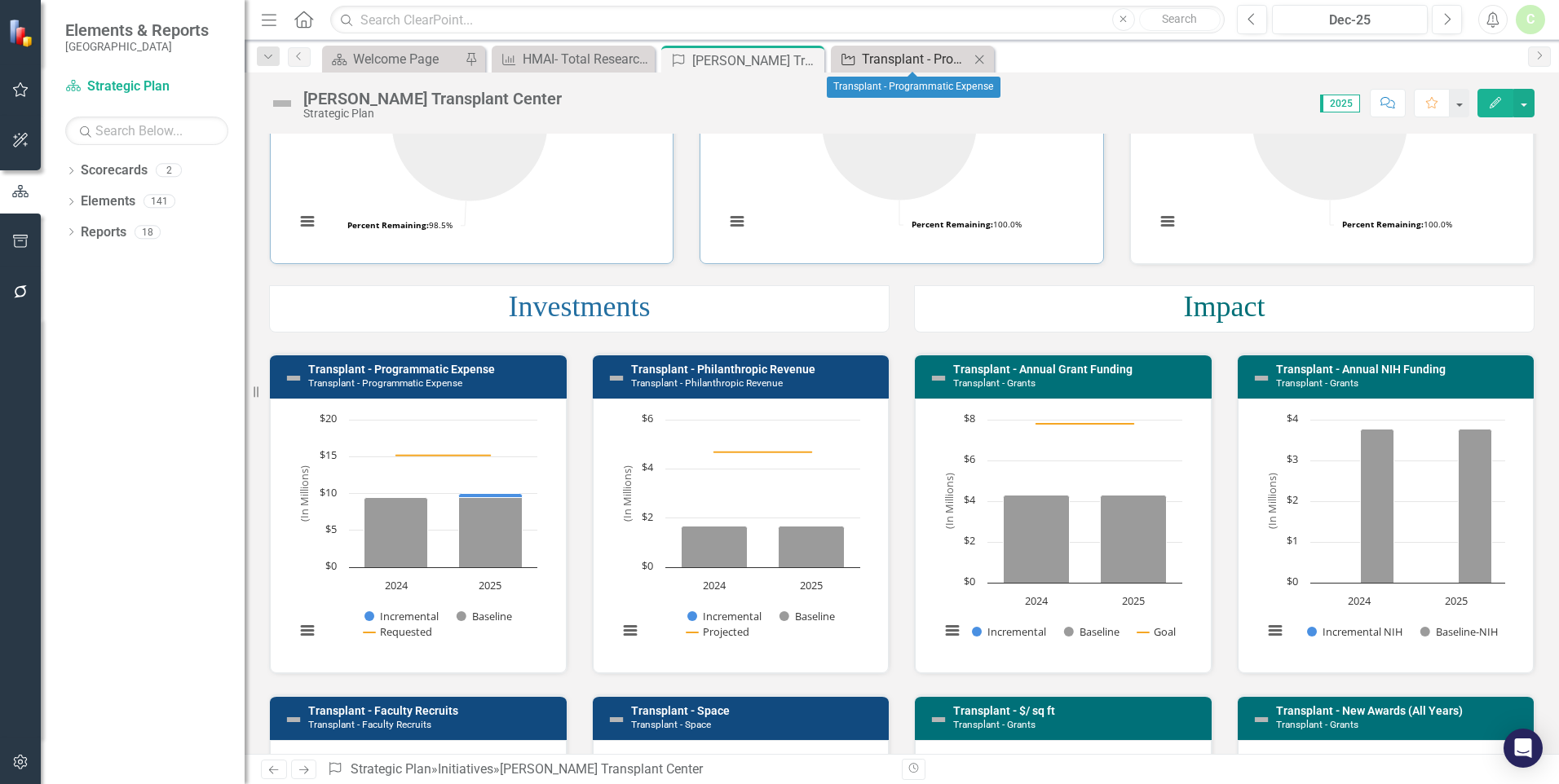
click at [889, 66] on div "Transplant - Programmatic Expense" at bounding box center [916, 59] width 107 height 21
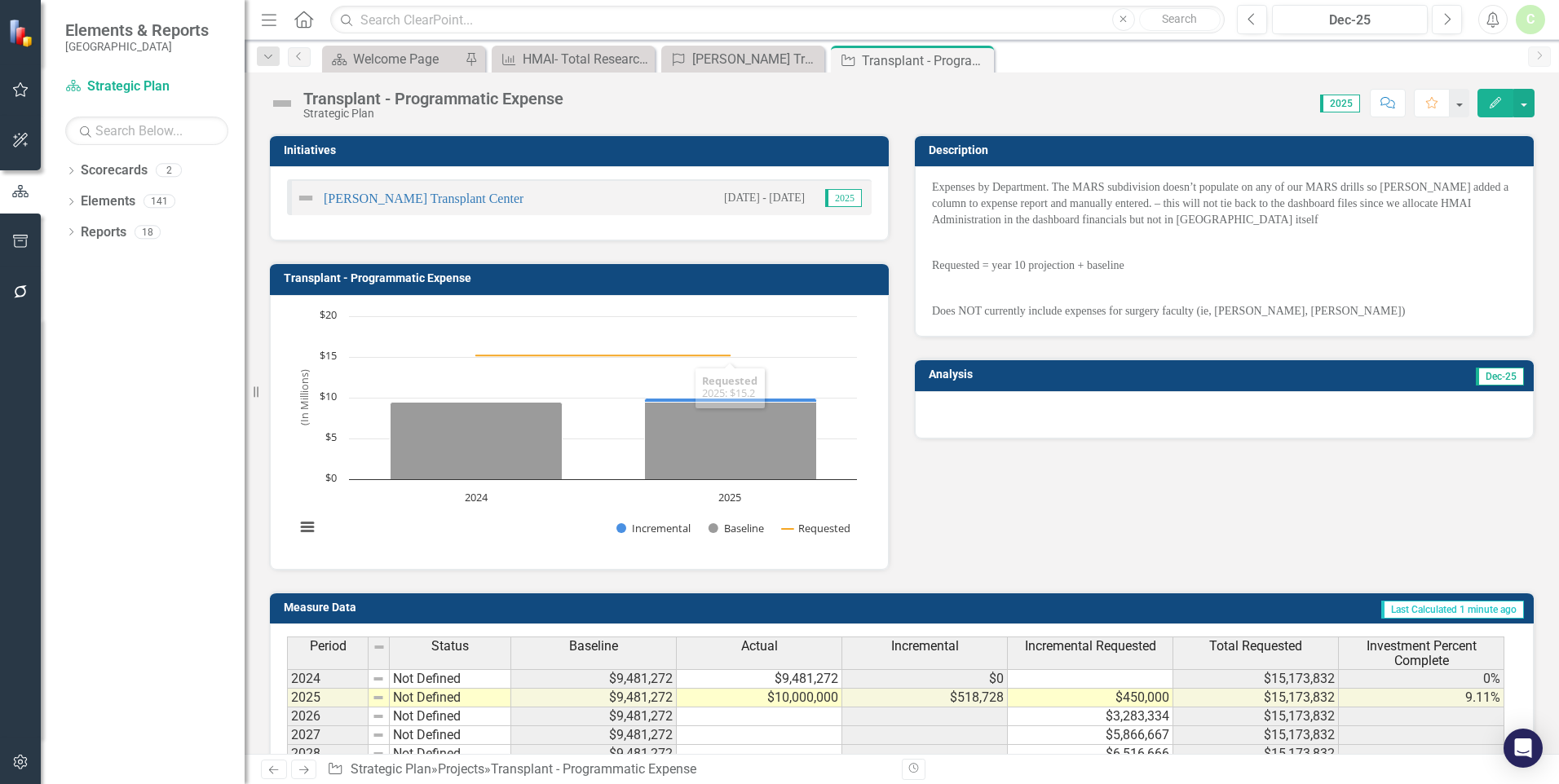
scroll to position [81, 0]
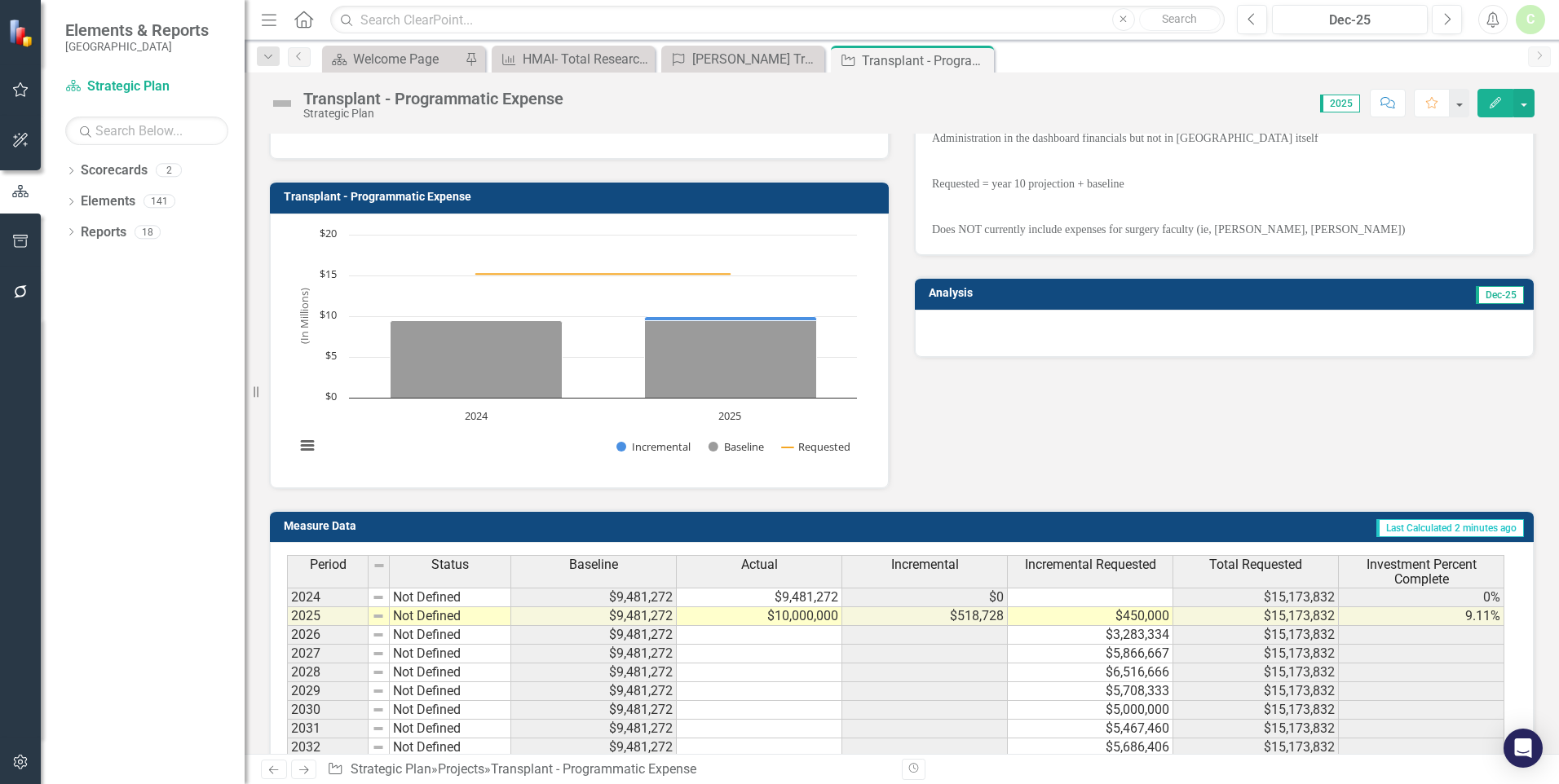
click at [1381, 426] on div "Initiatives [PERSON_NAME] Transplant Center [DATE] - [DATE] 2025 Transplant - P…" at bounding box center [902, 260] width 1290 height 457
click at [772, 616] on td "$10,000,000" at bounding box center [759, 616] width 166 height 19
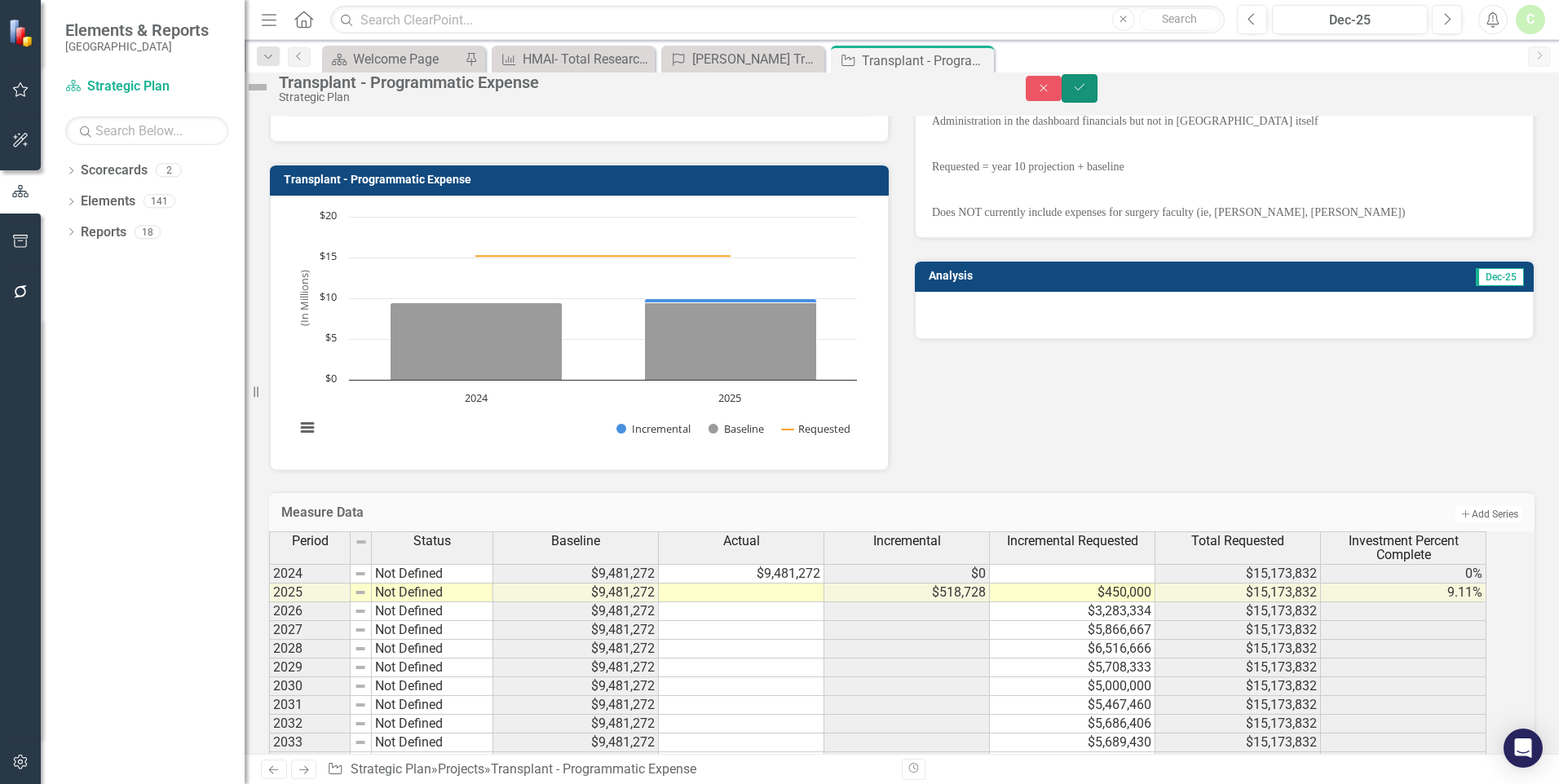
click at [1086, 93] on icon "Save" at bounding box center [1079, 86] width 15 height 11
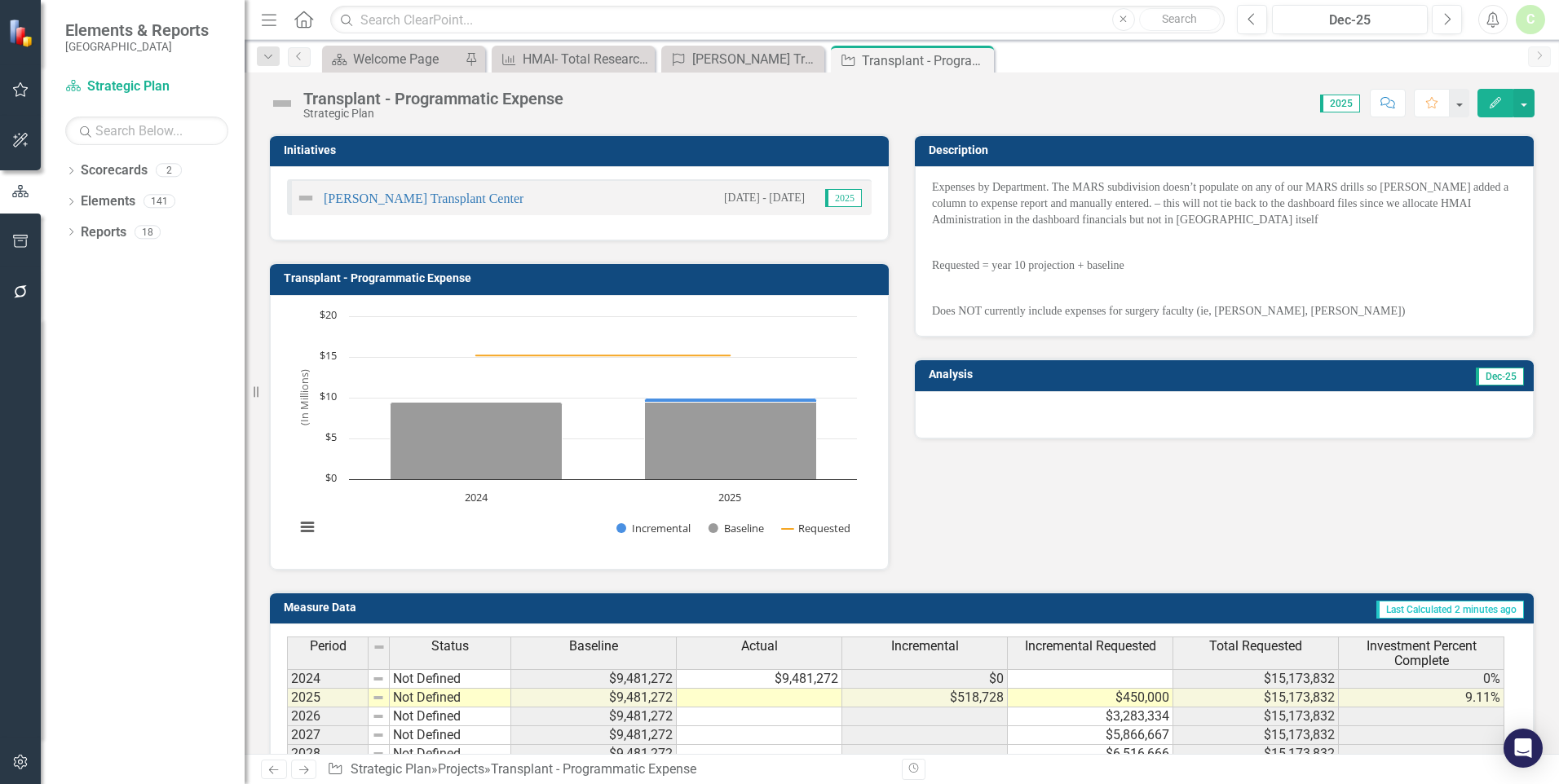
click at [1322, 480] on div "Initiatives [PERSON_NAME] Transplant Center [DATE] - [DATE] 2025 Transplant - P…" at bounding box center [902, 341] width 1290 height 457
click at [761, 55] on div "[PERSON_NAME] Transplant Center" at bounding box center [746, 59] width 107 height 21
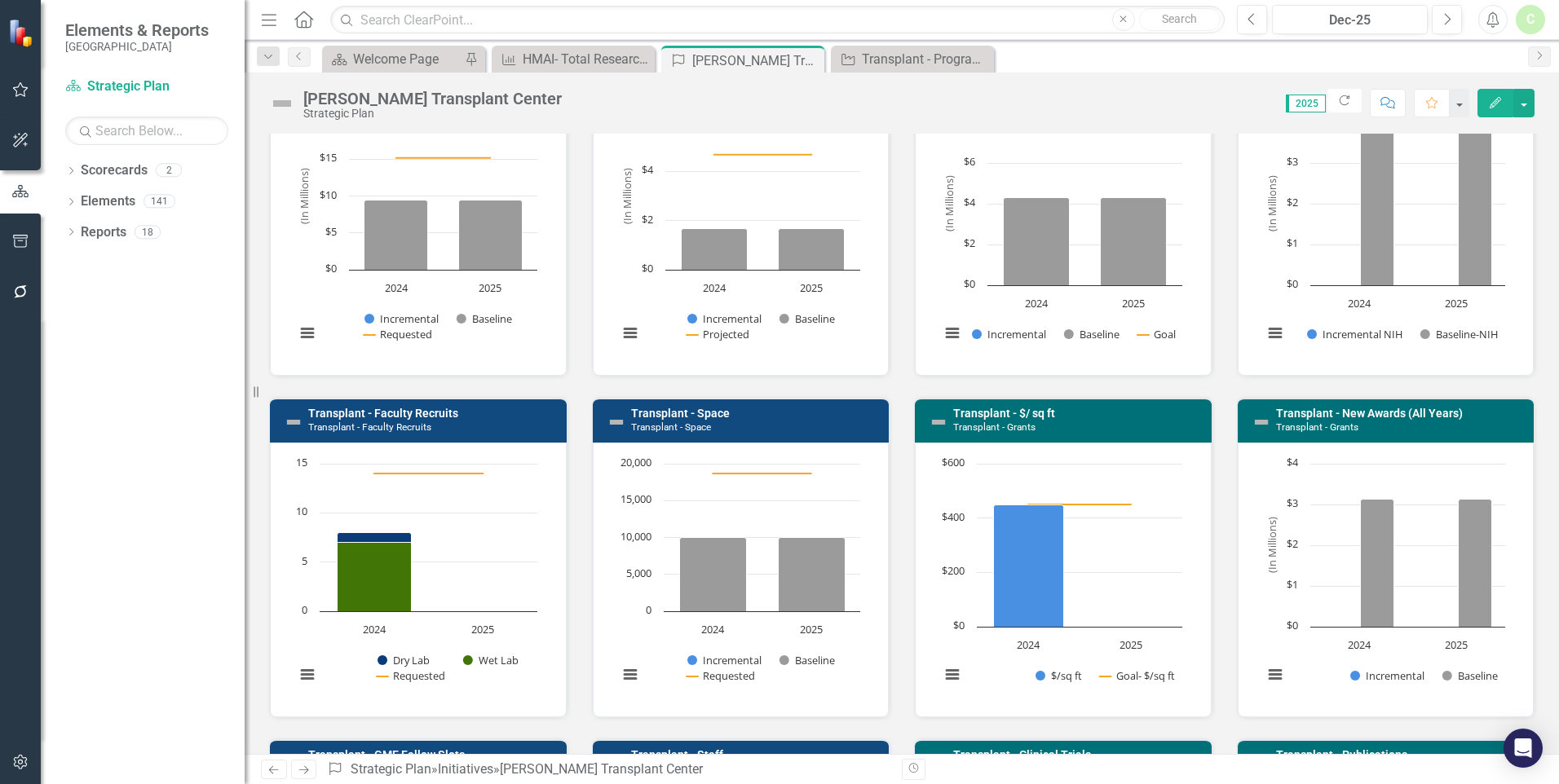
scroll to position [571, 0]
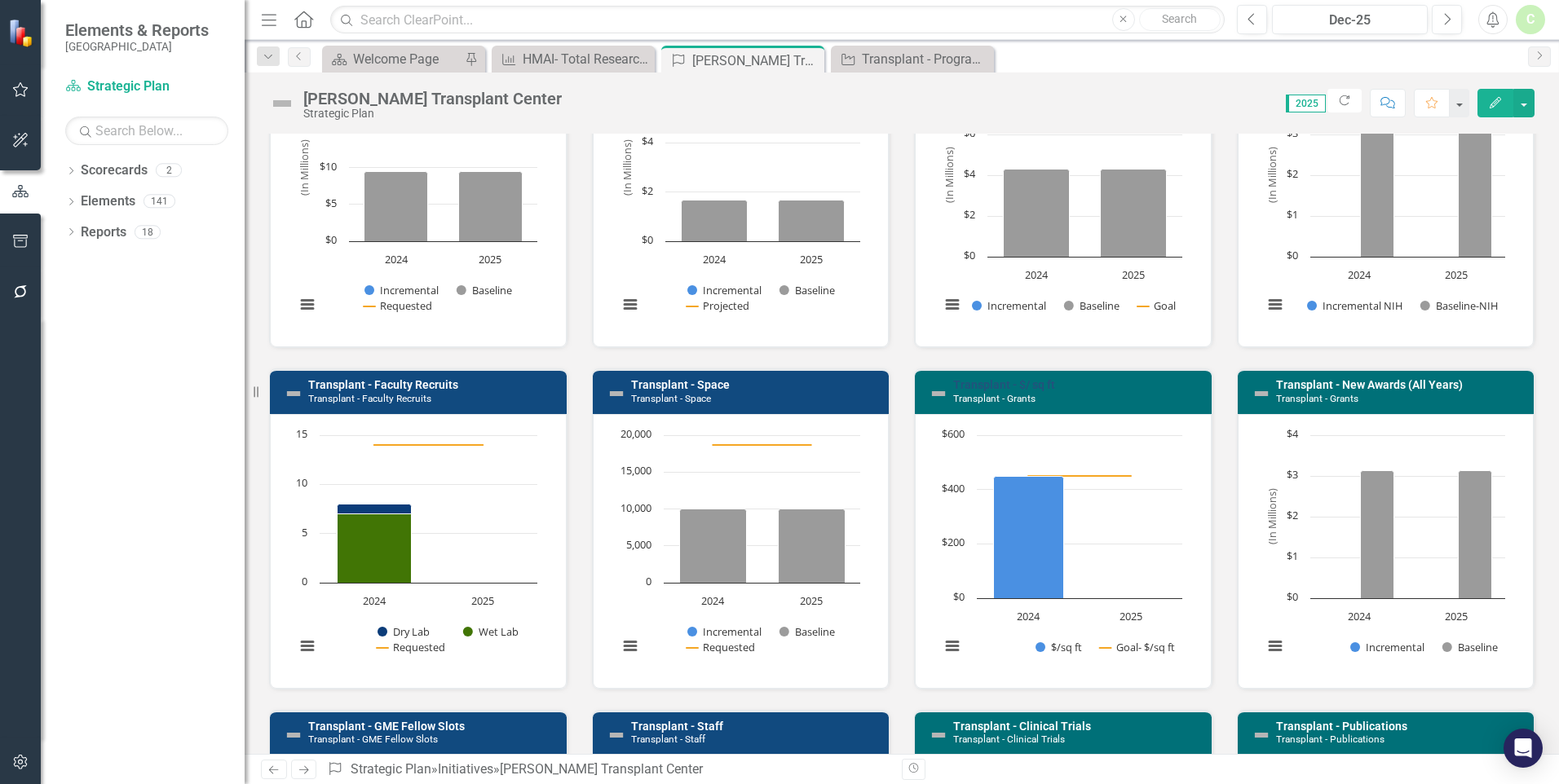
click at [1029, 382] on link "Transplant - $/ sq ft" at bounding box center [1004, 384] width 102 height 13
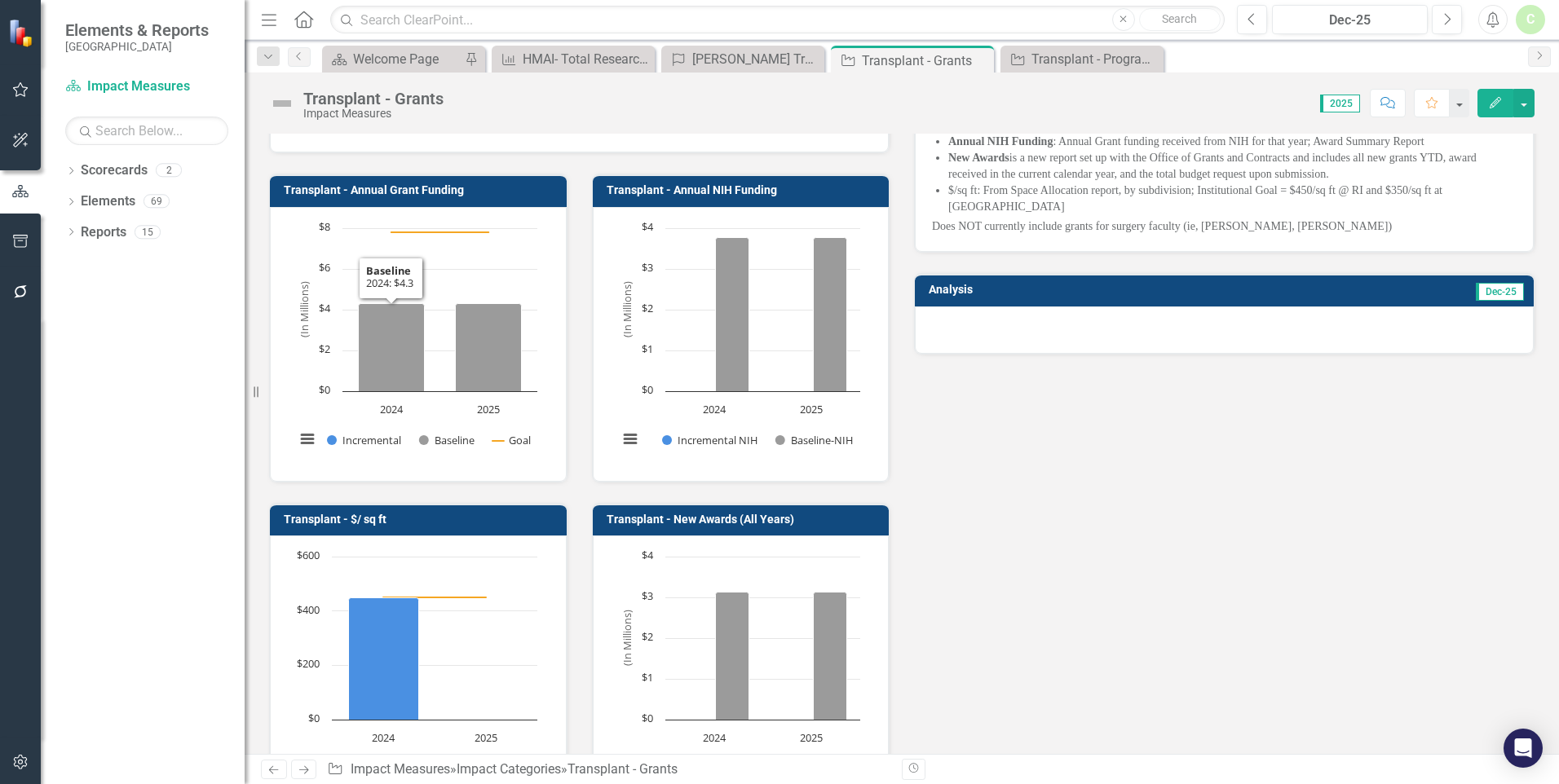
scroll to position [326, 0]
